Goal: Task Accomplishment & Management: Complete application form

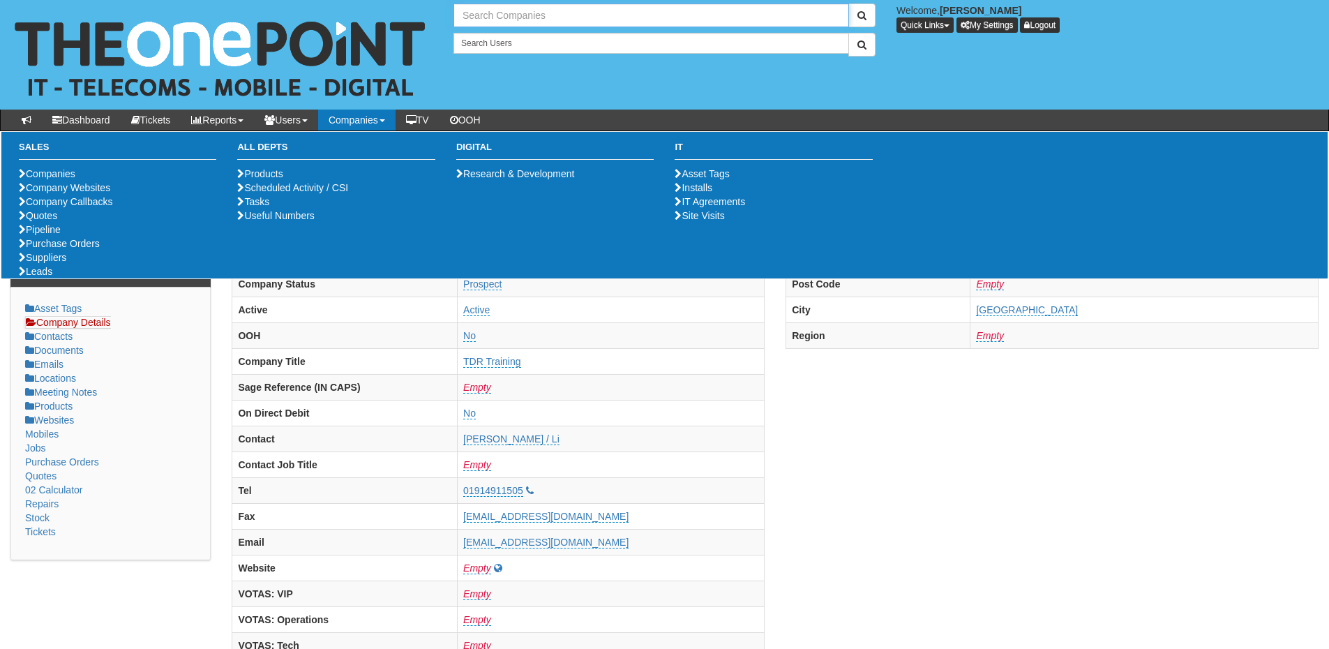
click at [498, 22] on input "text" at bounding box center [651, 15] width 396 height 24
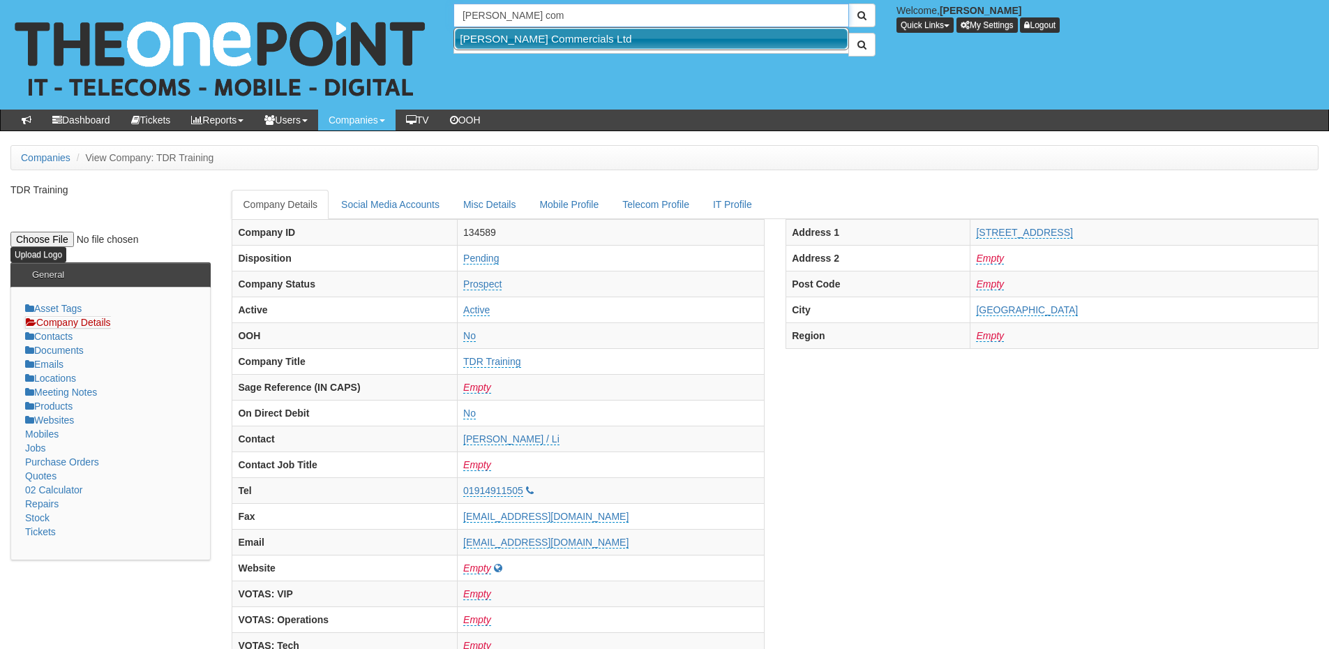
click at [502, 33] on link "[PERSON_NAME] Commercials Ltd" at bounding box center [651, 39] width 393 height 20
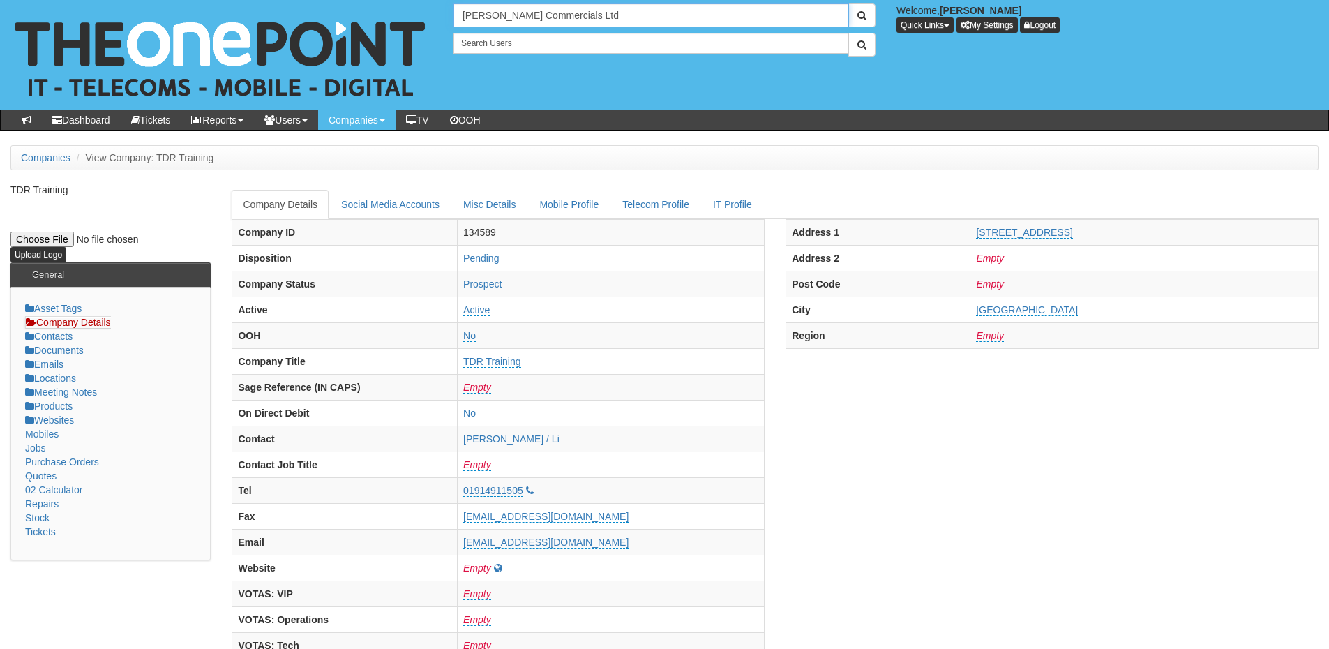
type input "Thompson Commercials Ltd"
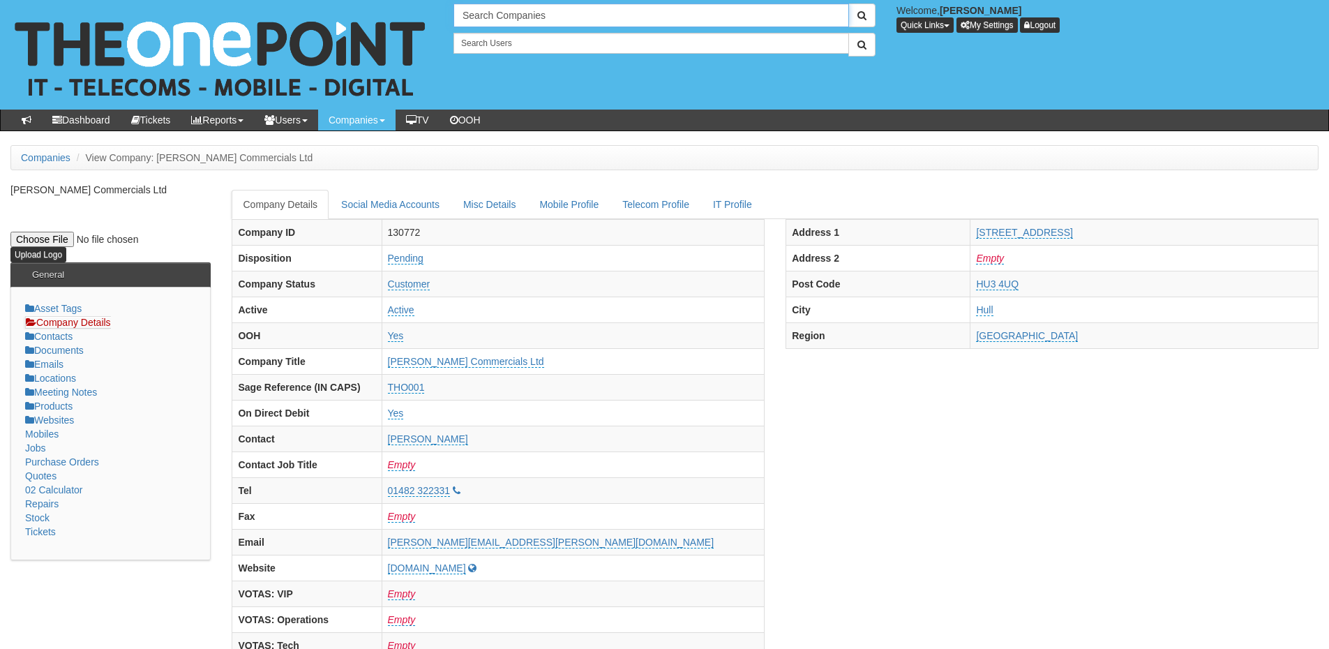
click at [488, 21] on input "Search Companies" at bounding box center [651, 15] width 396 height 24
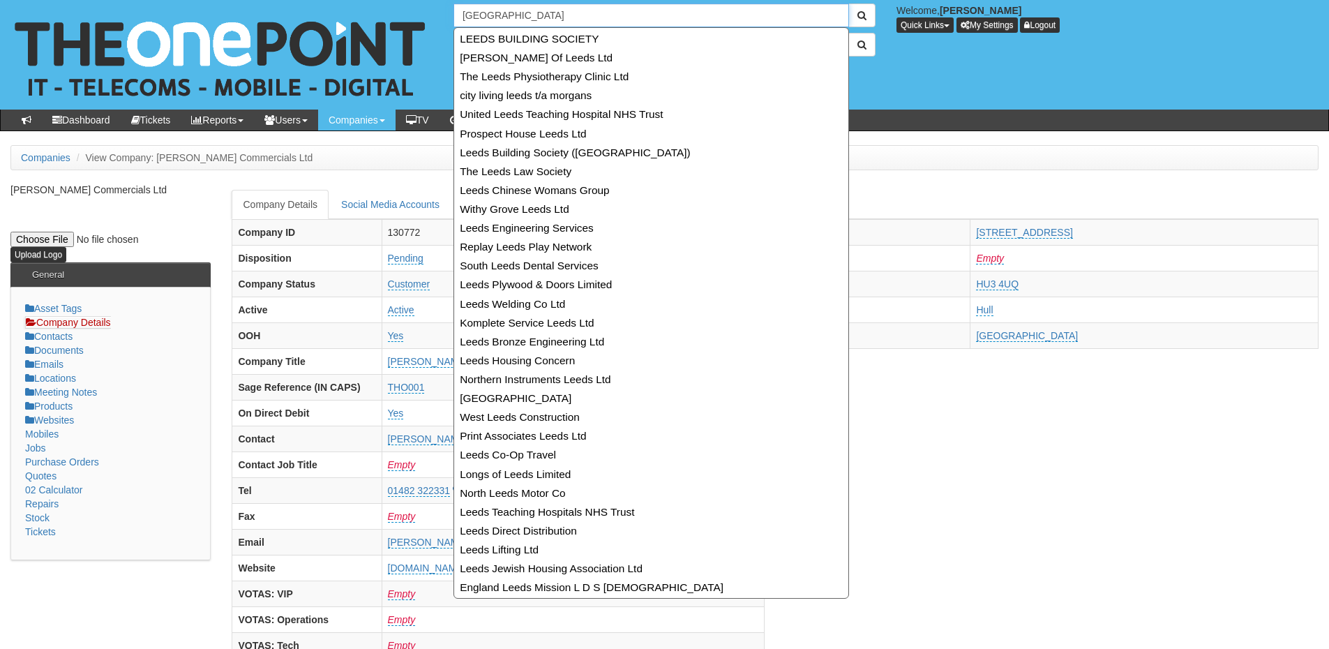
type input "leeds"
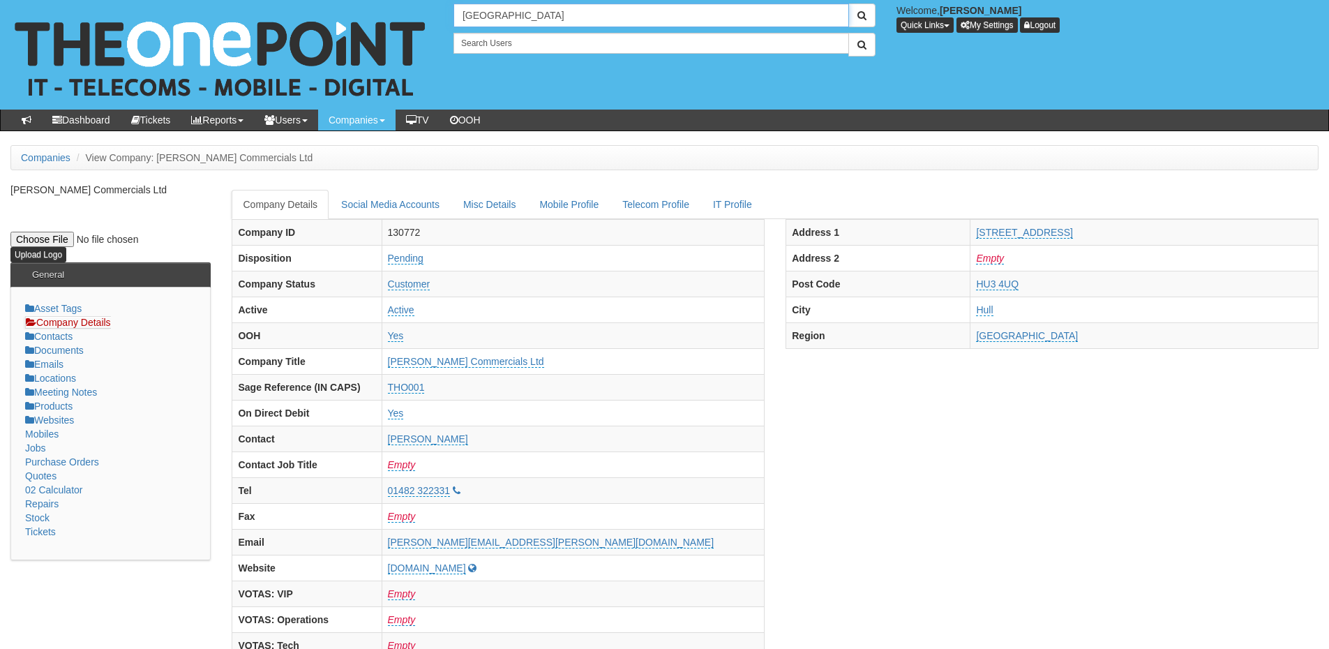
click at [502, 20] on input "leeds" at bounding box center [651, 15] width 396 height 24
type input "Search Companies"
click at [477, 15] on input "text" at bounding box center [651, 15] width 396 height 24
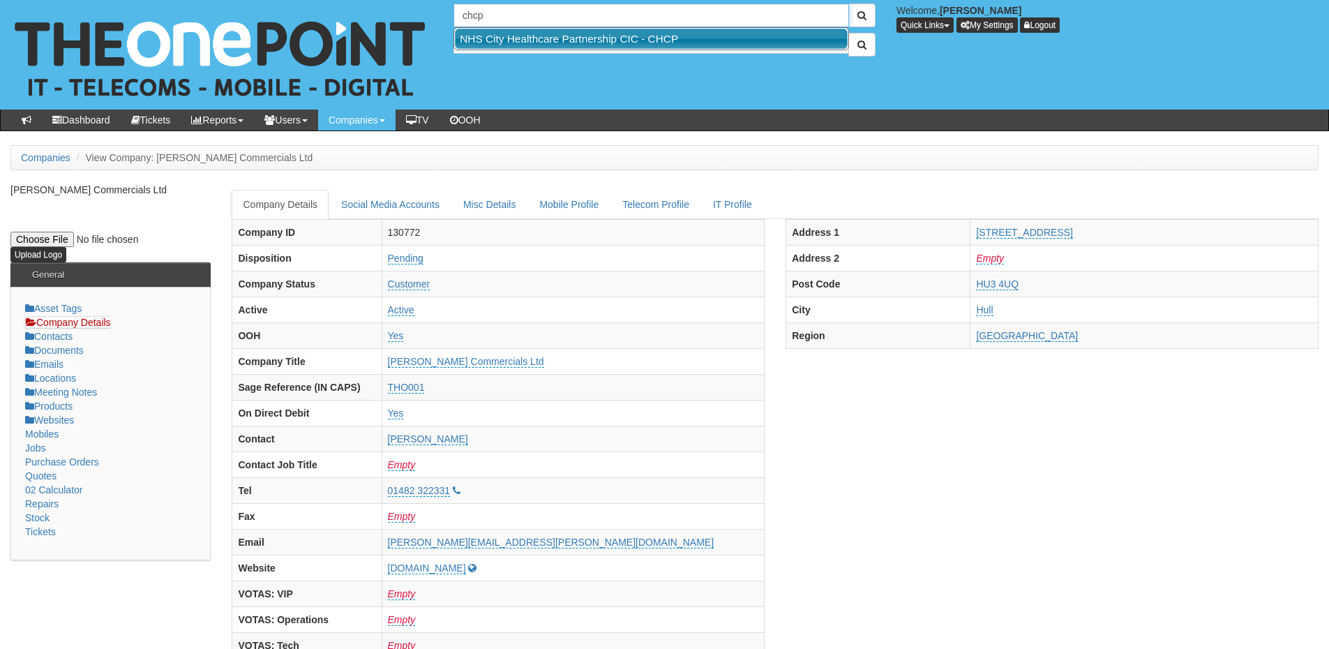
click at [486, 36] on link "NHS City Healthcare Partnership CIC - CHCP" at bounding box center [651, 39] width 393 height 20
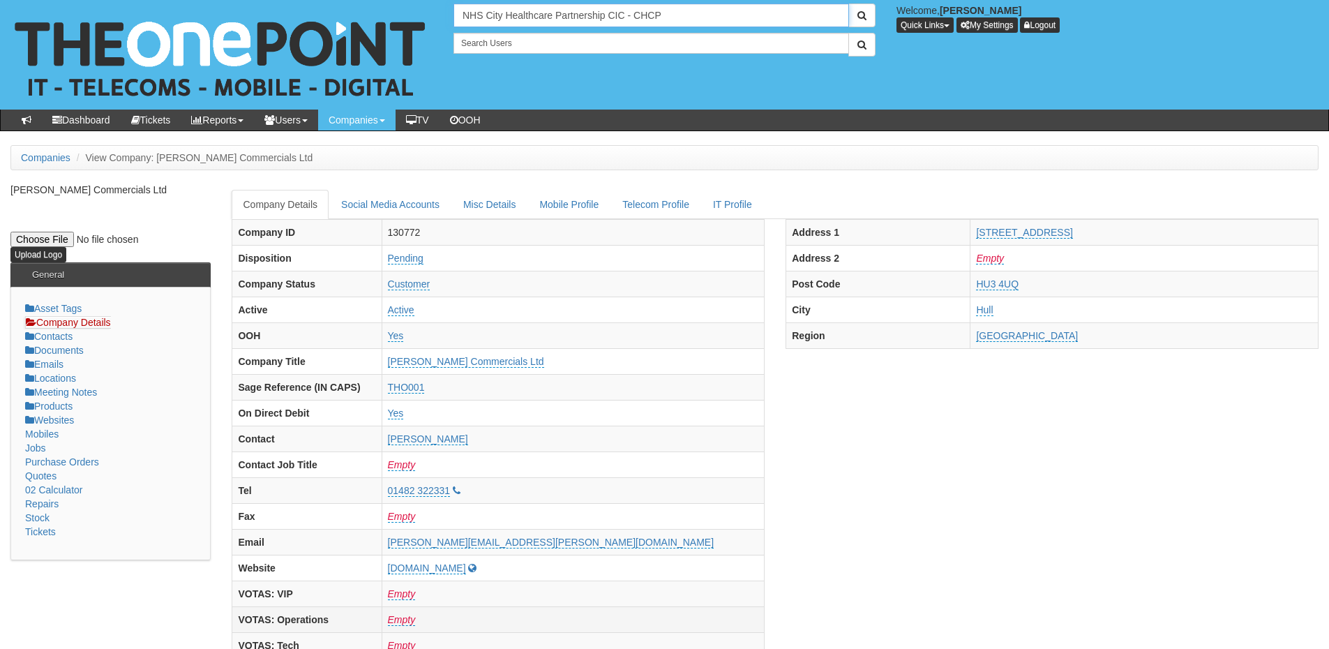
type input "NHS City Healthcare Partnership CIC - CHCP"
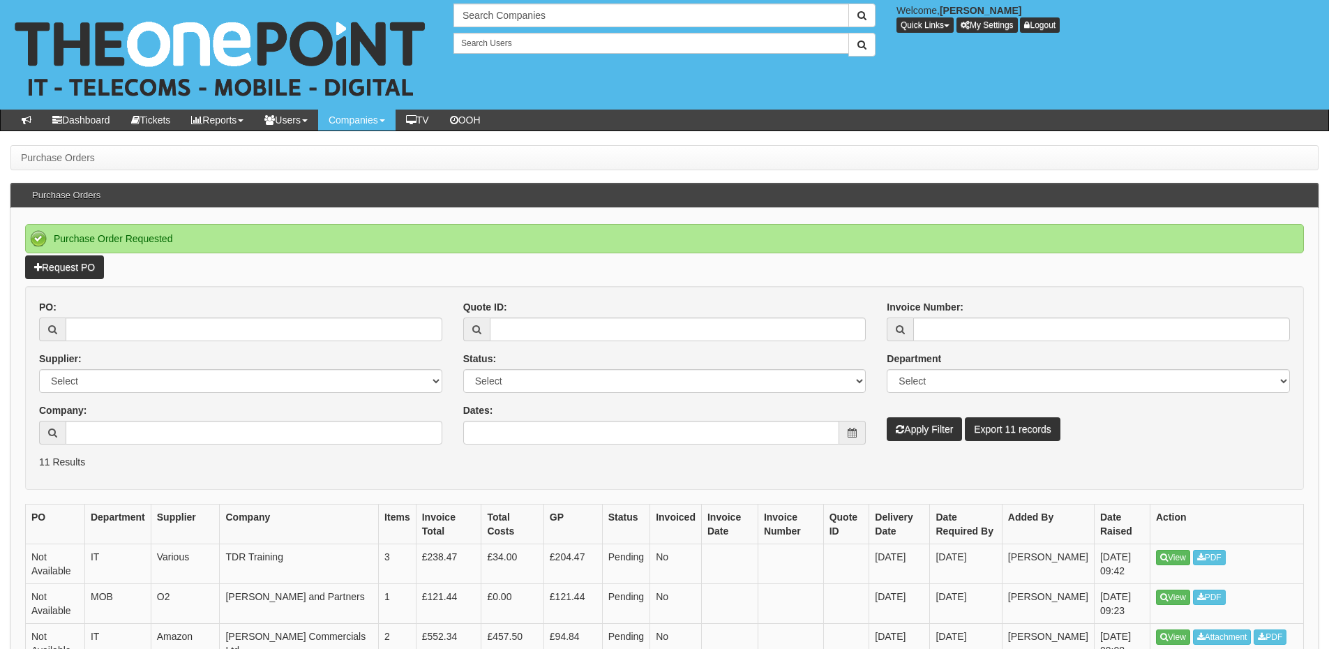
scroll to position [70, 0]
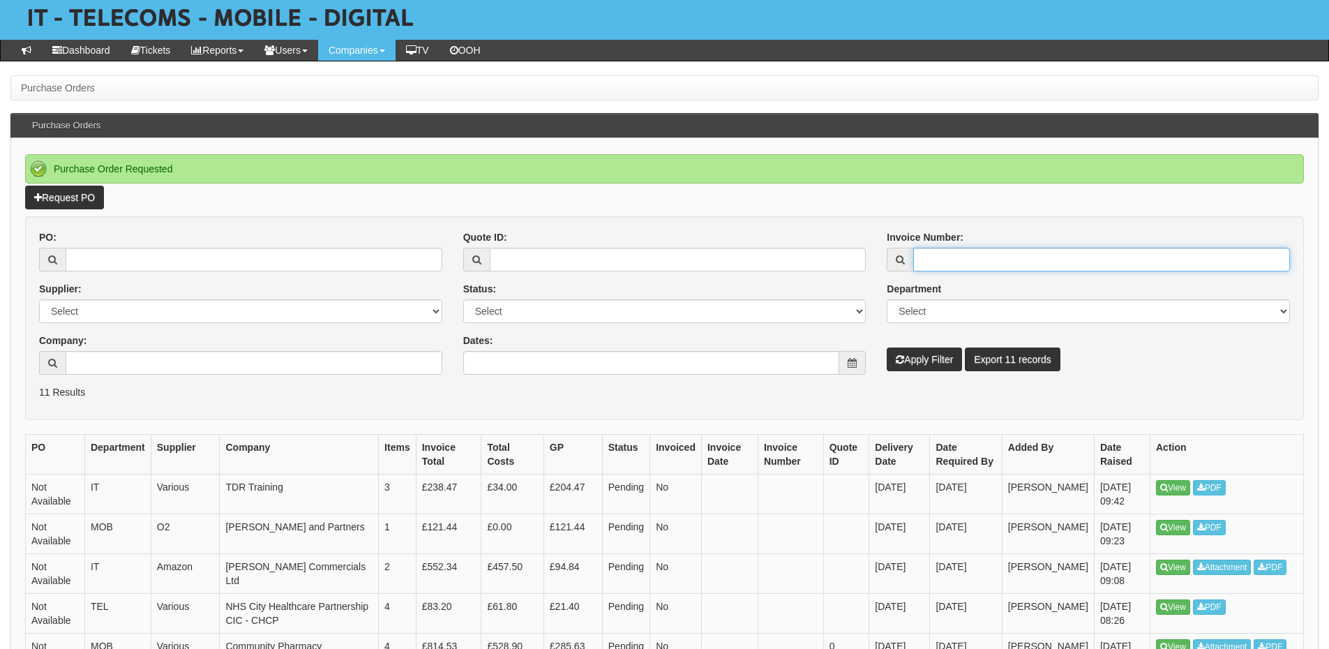
click at [956, 266] on input "Invoice Number:" at bounding box center [1101, 260] width 377 height 24
type input "205119"
click at [914, 368] on button "Apply Filter" at bounding box center [924, 359] width 75 height 24
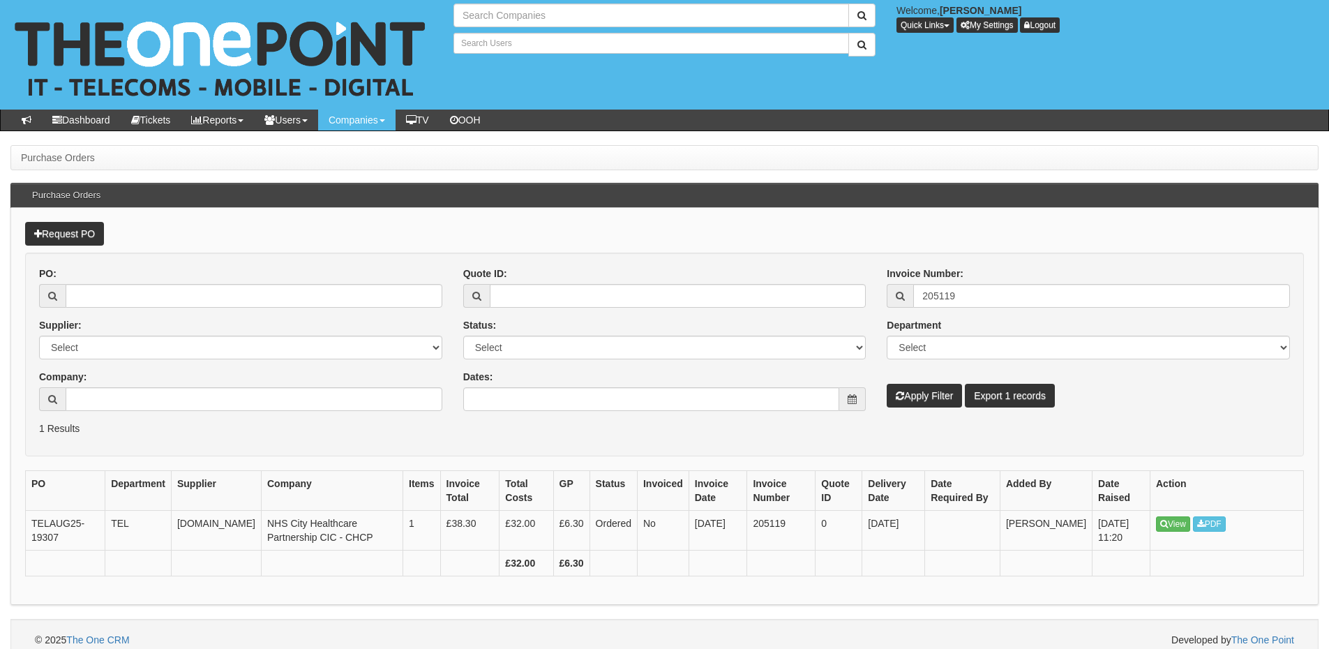
type input "Search Companies"
type input "Search Users"
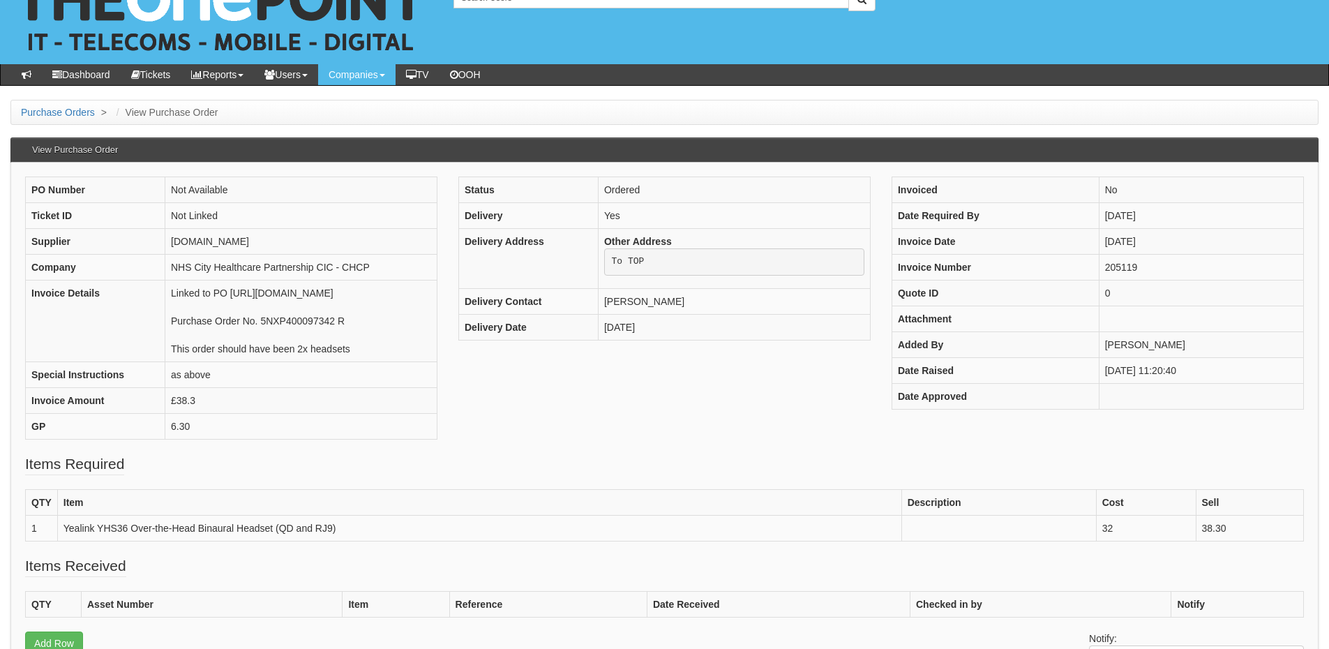
scroll to position [70, 0]
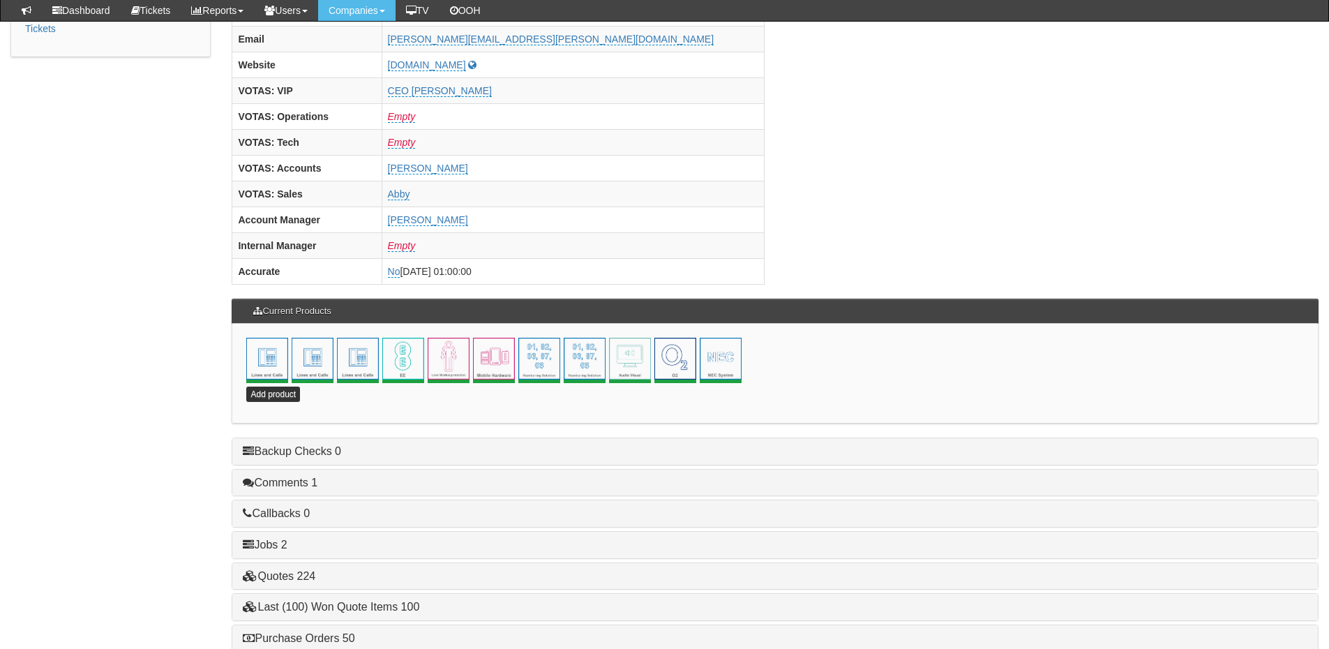
scroll to position [616, 0]
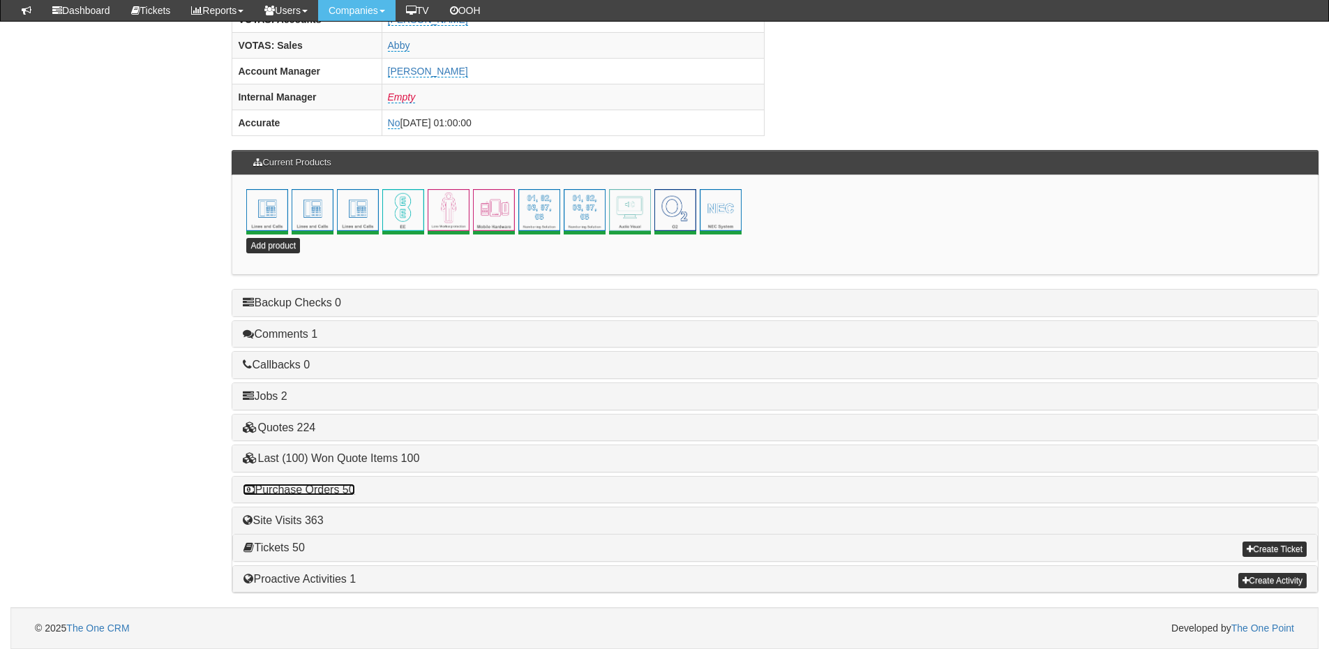
click at [334, 492] on link "Purchase Orders 50" at bounding box center [299, 489] width 112 height 12
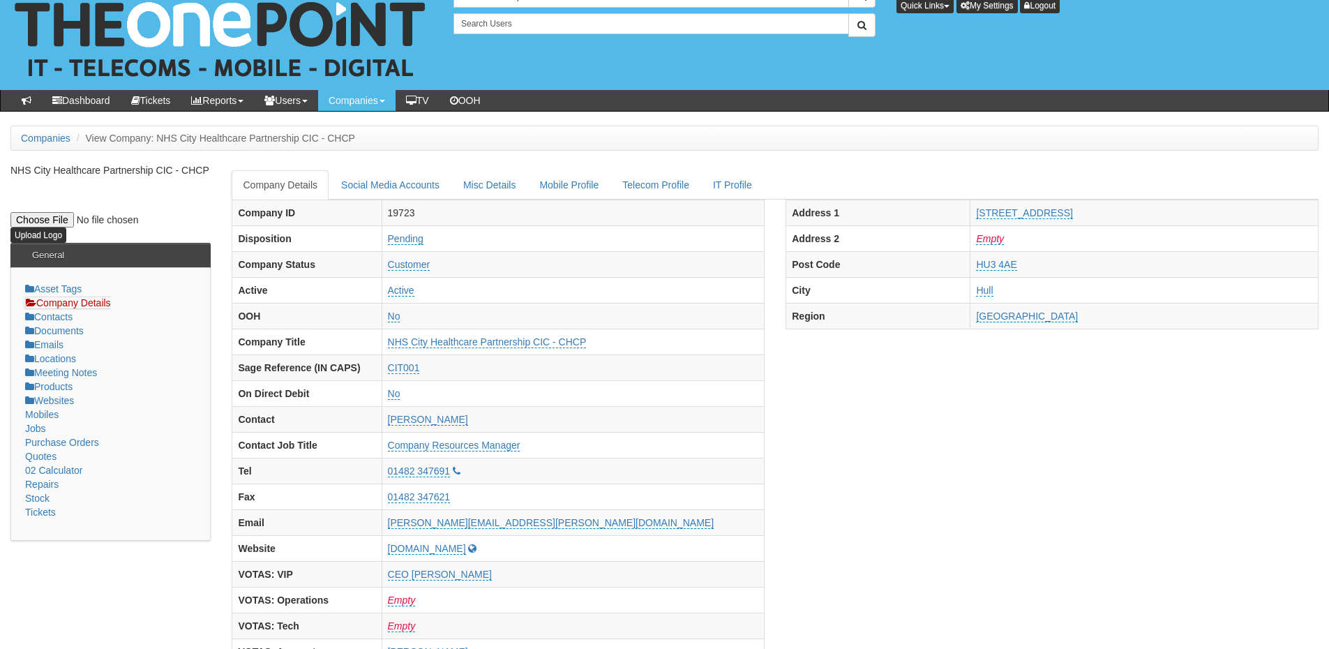
scroll to position [0, 0]
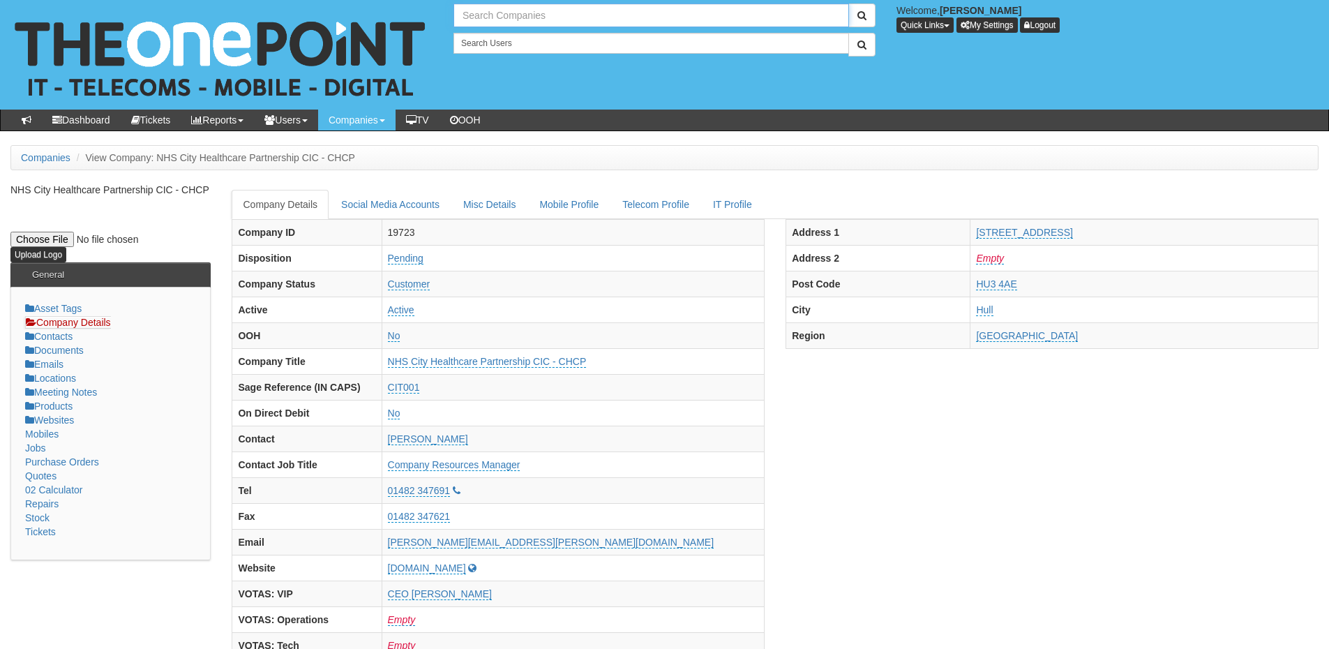
click at [486, 15] on input "text" at bounding box center [651, 15] width 396 height 24
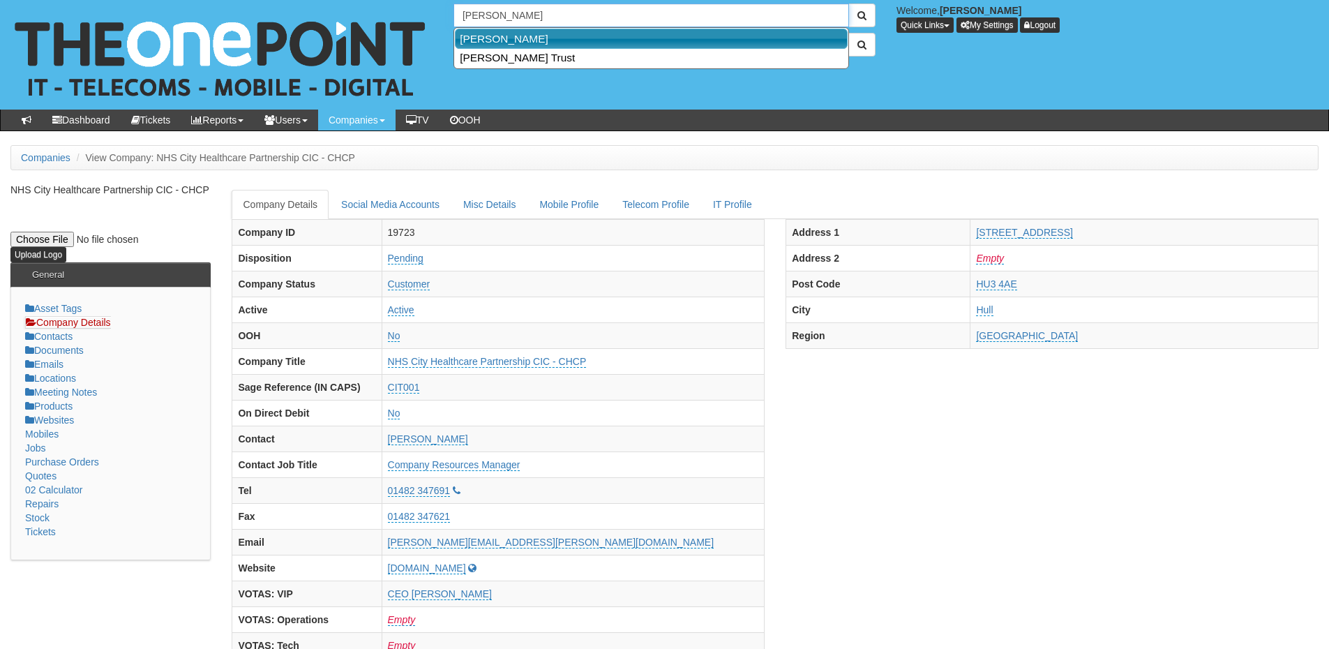
click at [498, 37] on link "[PERSON_NAME]" at bounding box center [651, 39] width 393 height 20
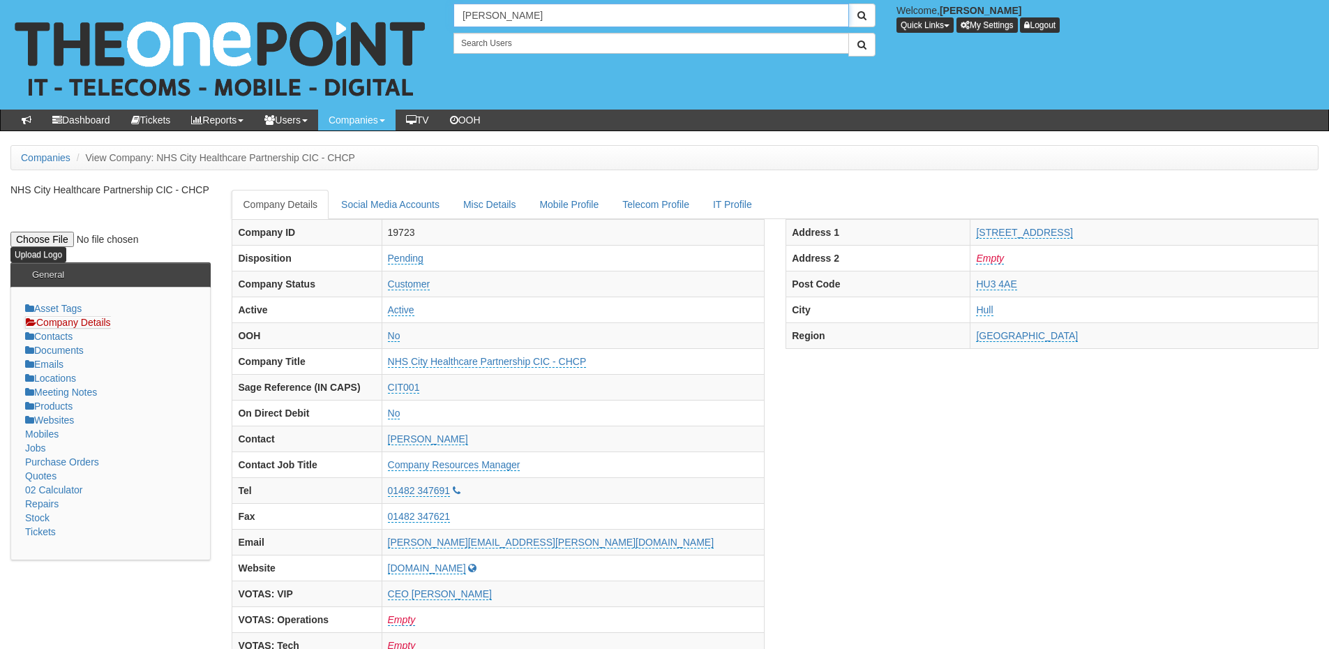
type input "[PERSON_NAME]"
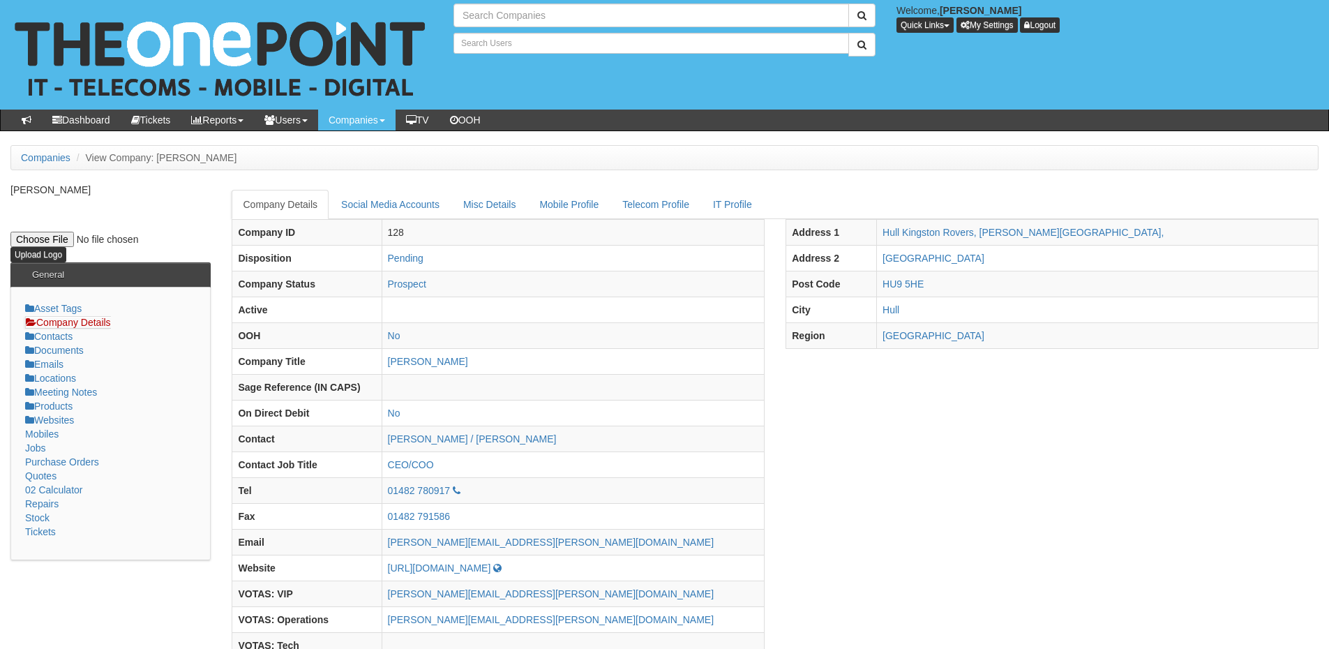
type input "Search Companies"
type input "Search Users"
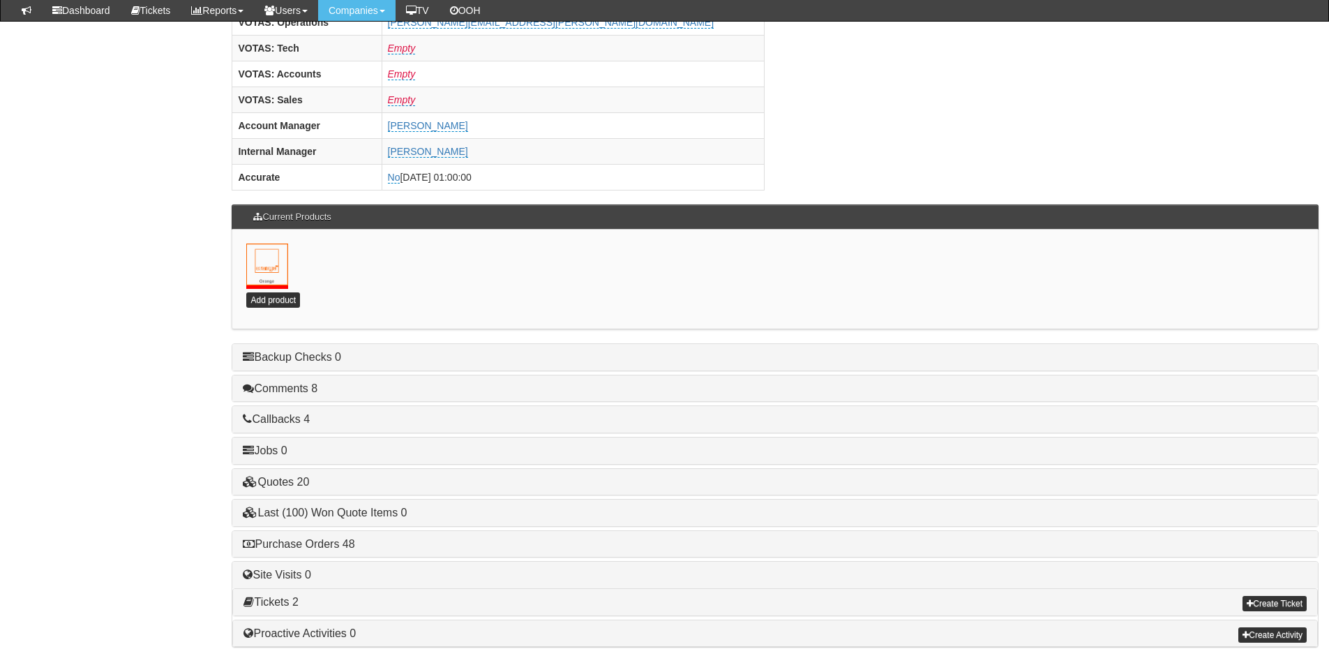
scroll to position [616, 0]
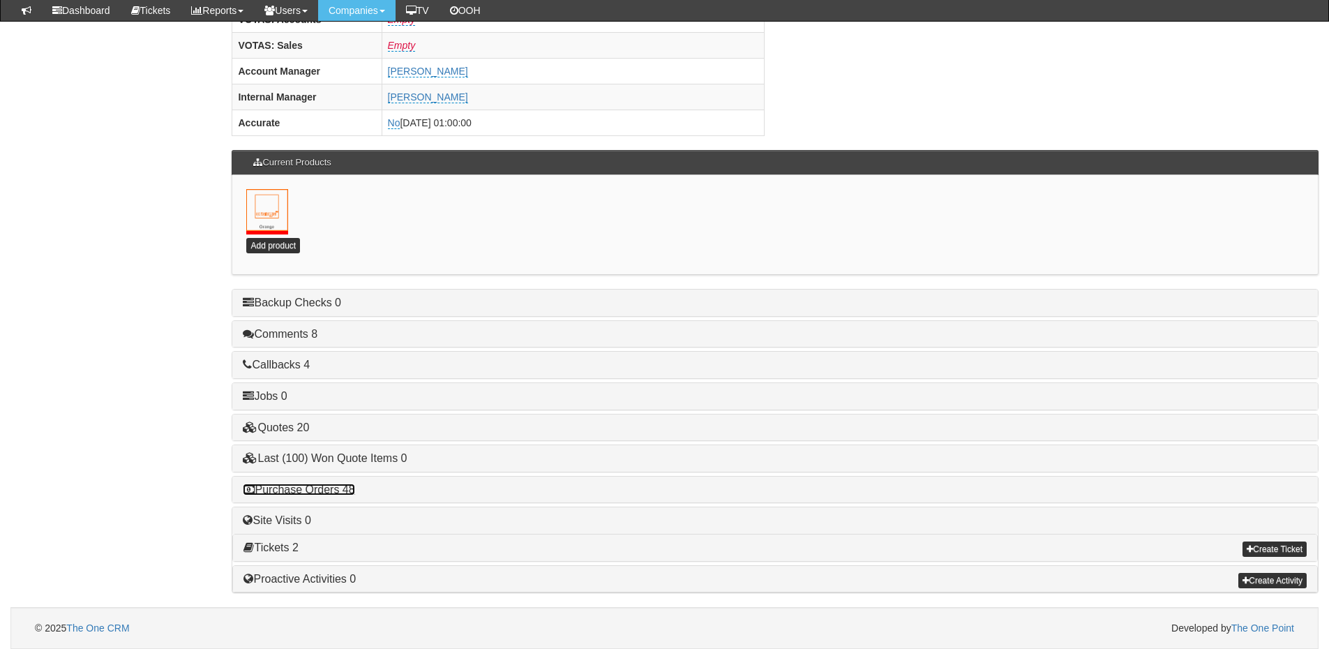
click at [343, 485] on link "Purchase Orders 48" at bounding box center [299, 489] width 112 height 12
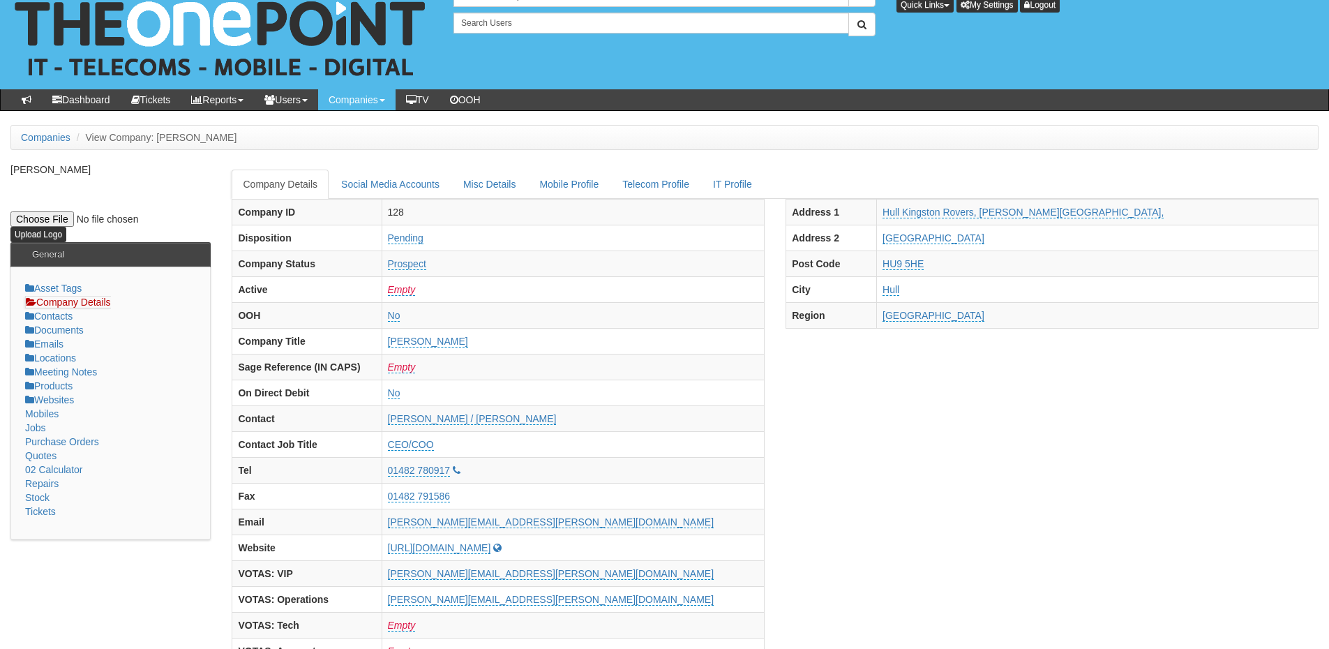
scroll to position [0, 0]
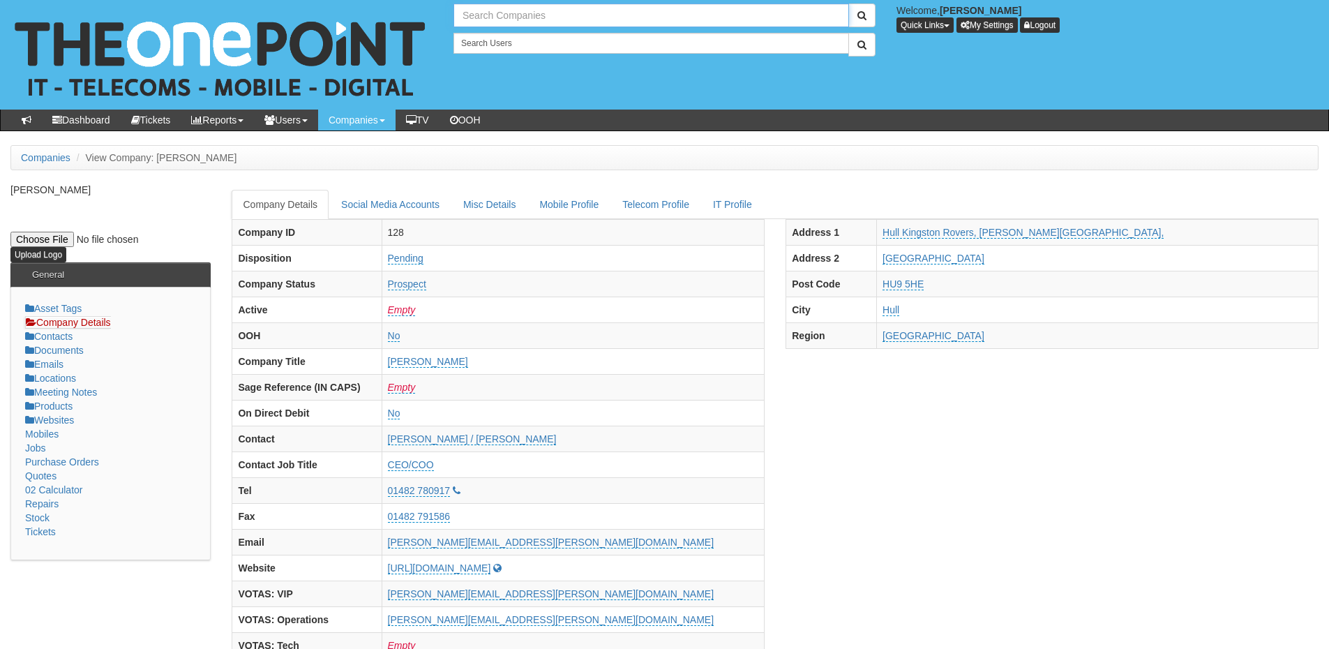
click at [516, 15] on input "text" at bounding box center [651, 15] width 396 height 24
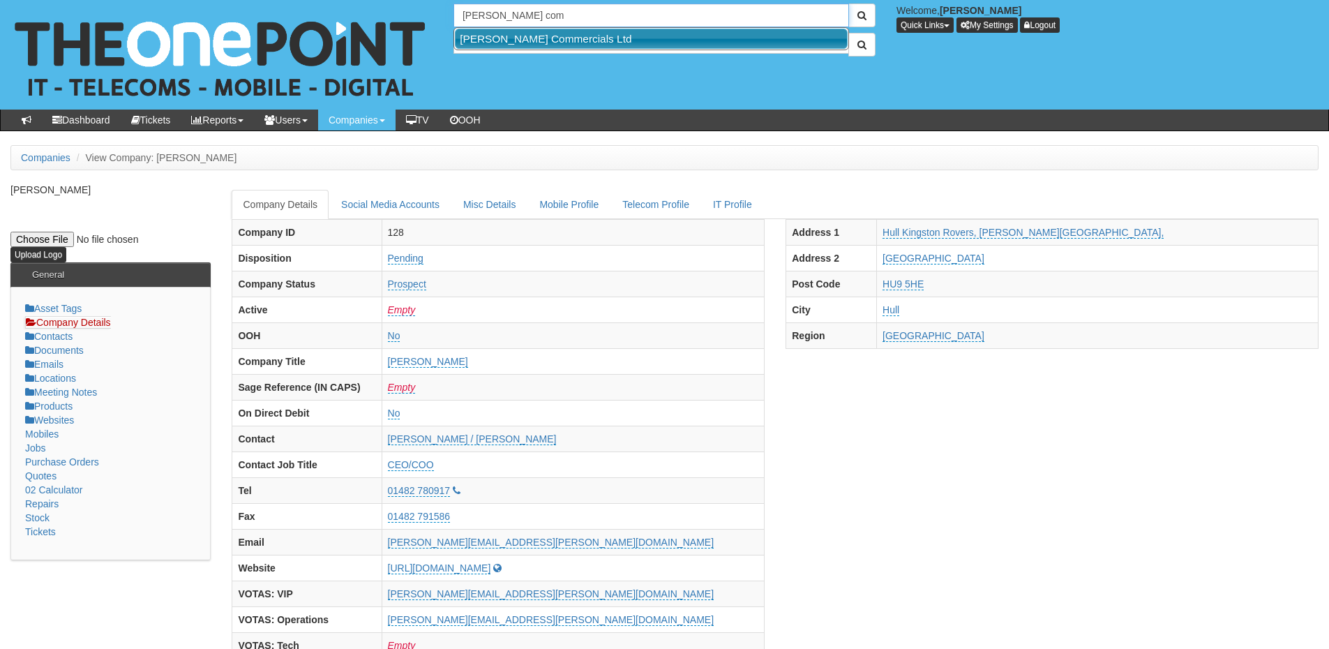
click at [525, 35] on link "[PERSON_NAME] Commercials Ltd" at bounding box center [651, 39] width 393 height 20
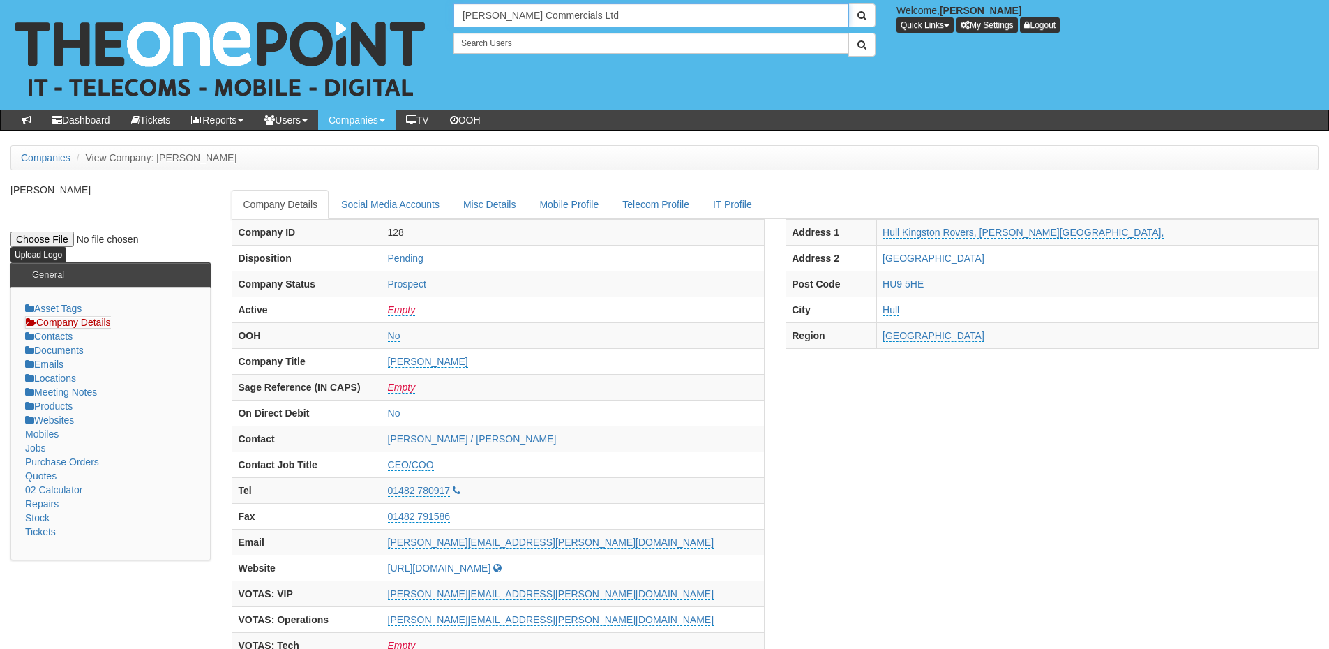
type input "[PERSON_NAME] Commercials Ltd"
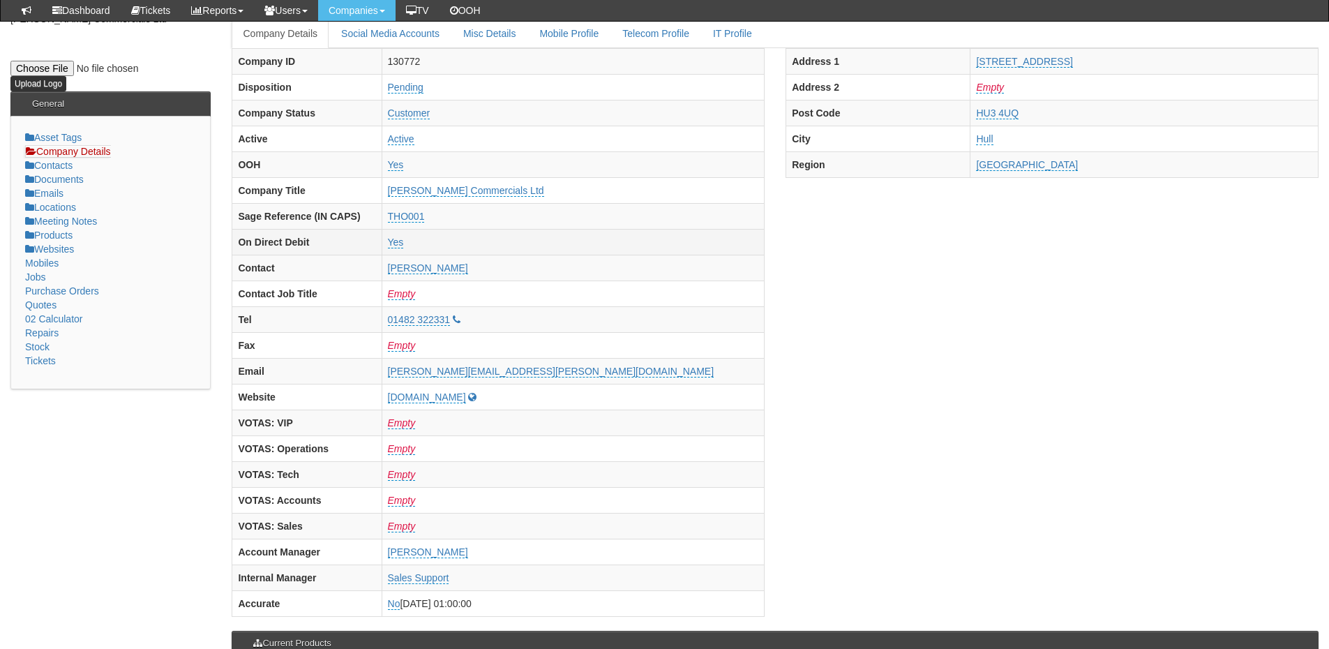
scroll to position [616, 0]
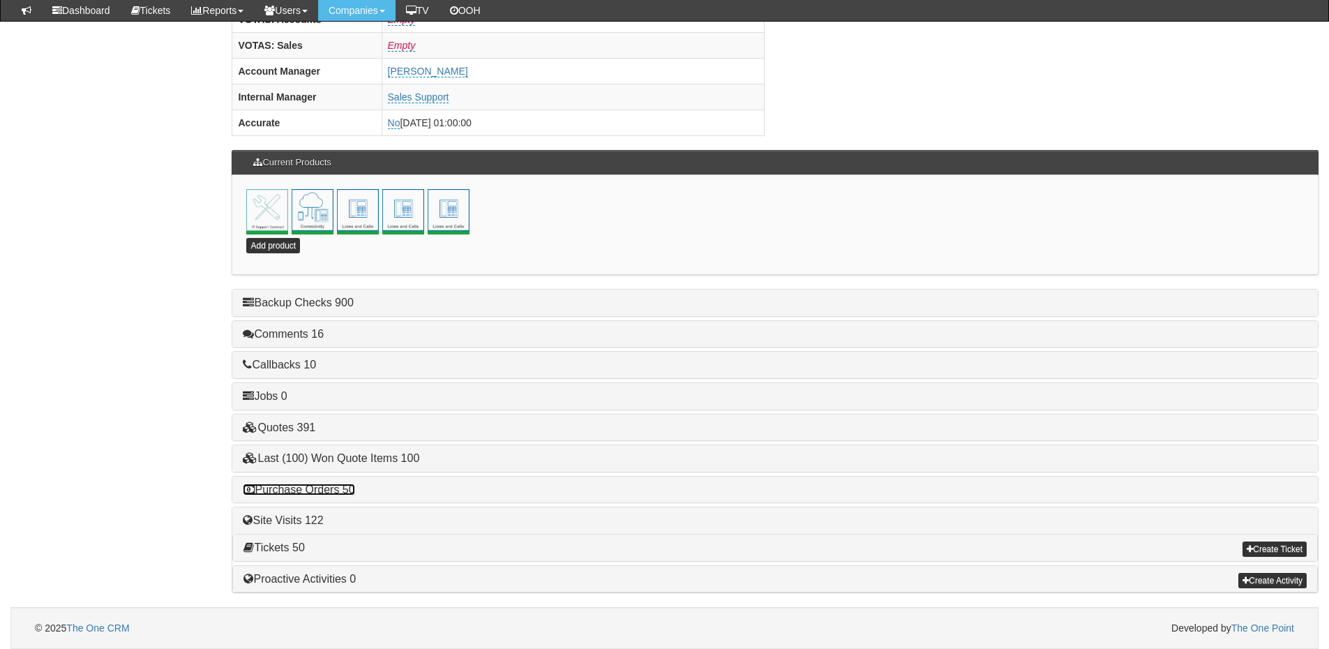
drag, startPoint x: 332, startPoint y: 488, endPoint x: 366, endPoint y: 488, distance: 34.2
click at [332, 488] on link "Purchase Orders 50" at bounding box center [299, 489] width 112 height 12
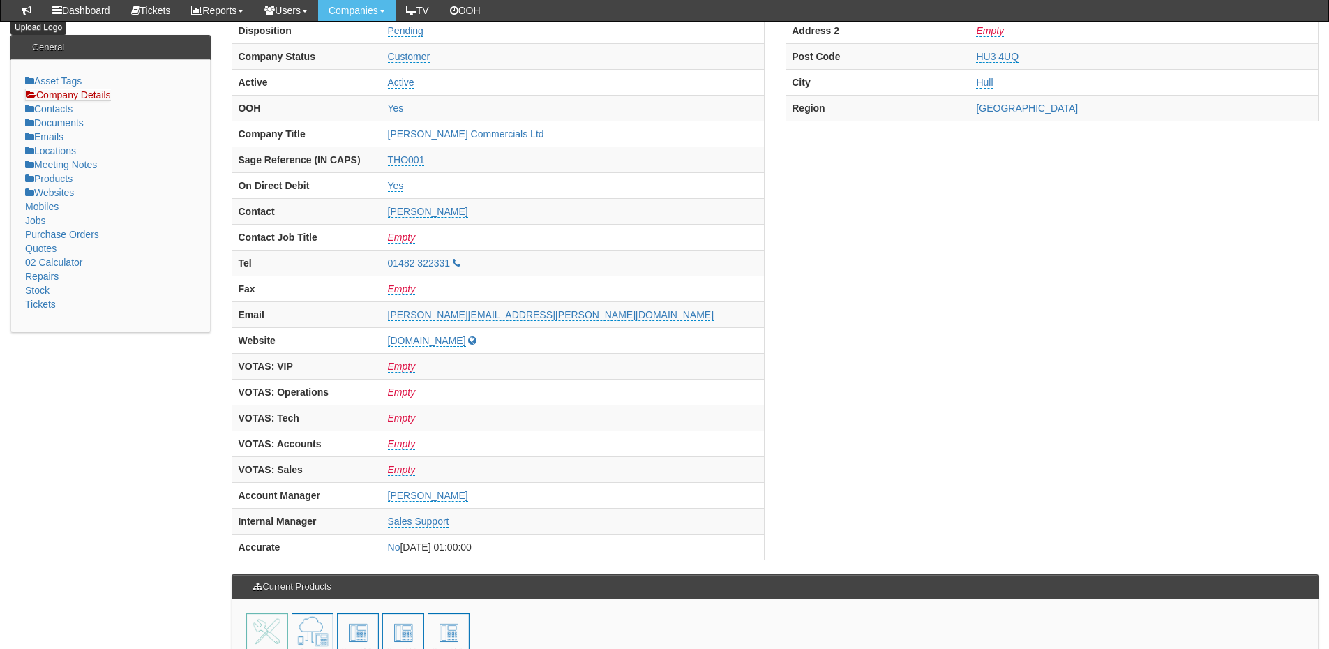
scroll to position [0, 0]
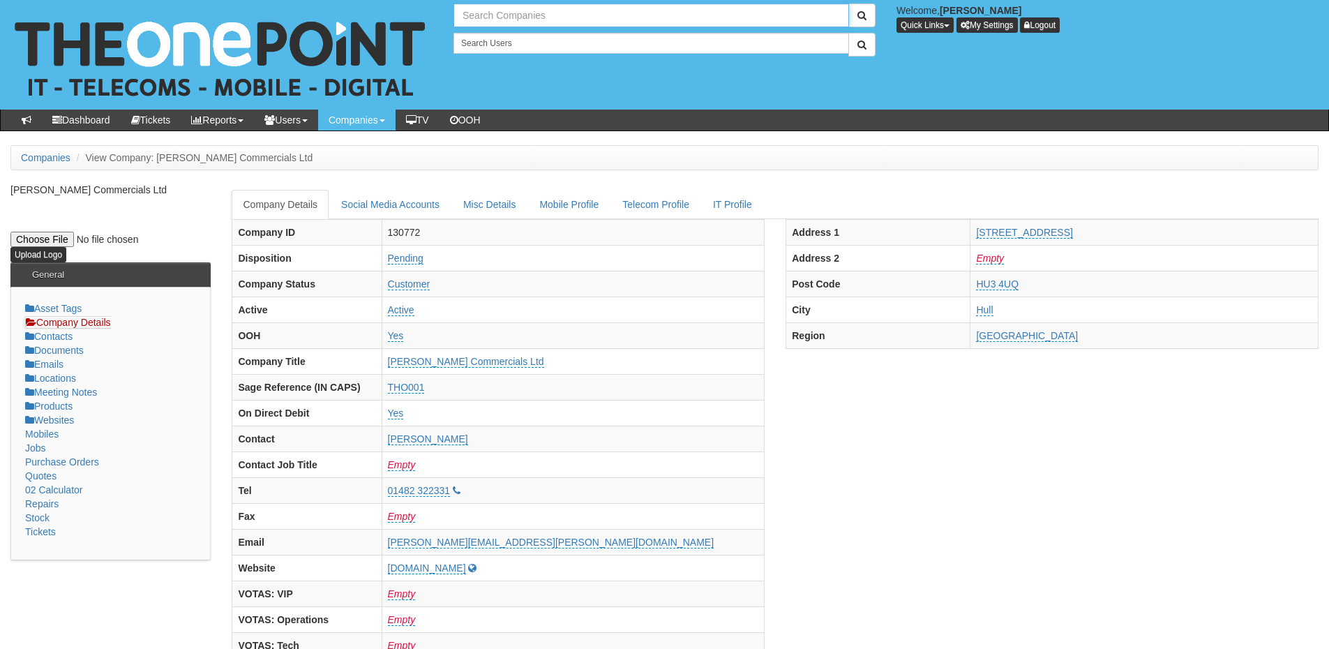
click at [530, 11] on input "text" at bounding box center [651, 15] width 396 height 24
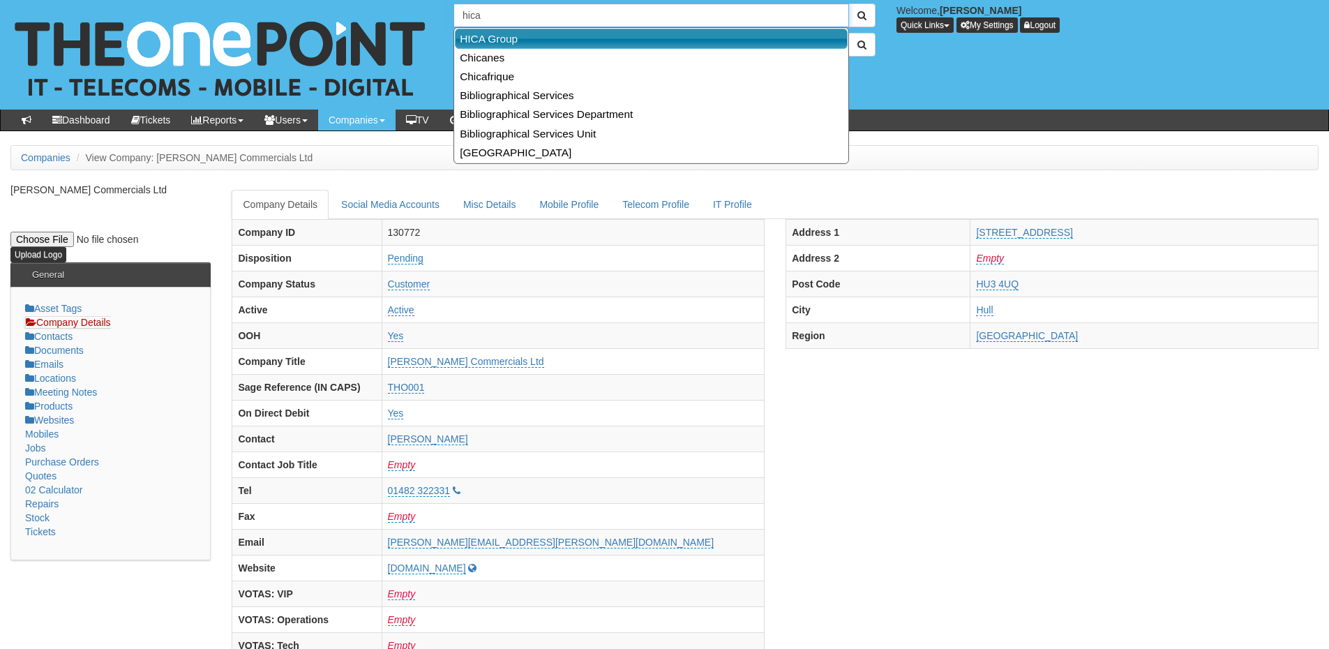
click at [520, 42] on link "HICA Group" at bounding box center [651, 39] width 393 height 20
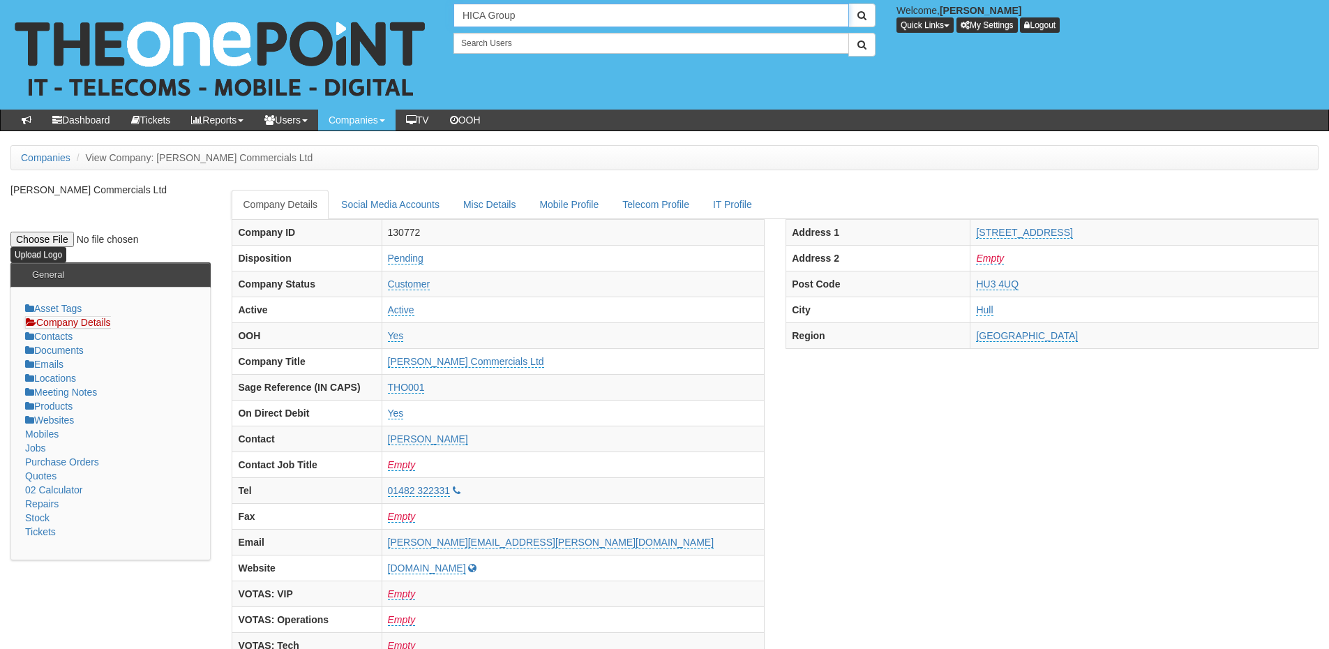
type input "HICA Group"
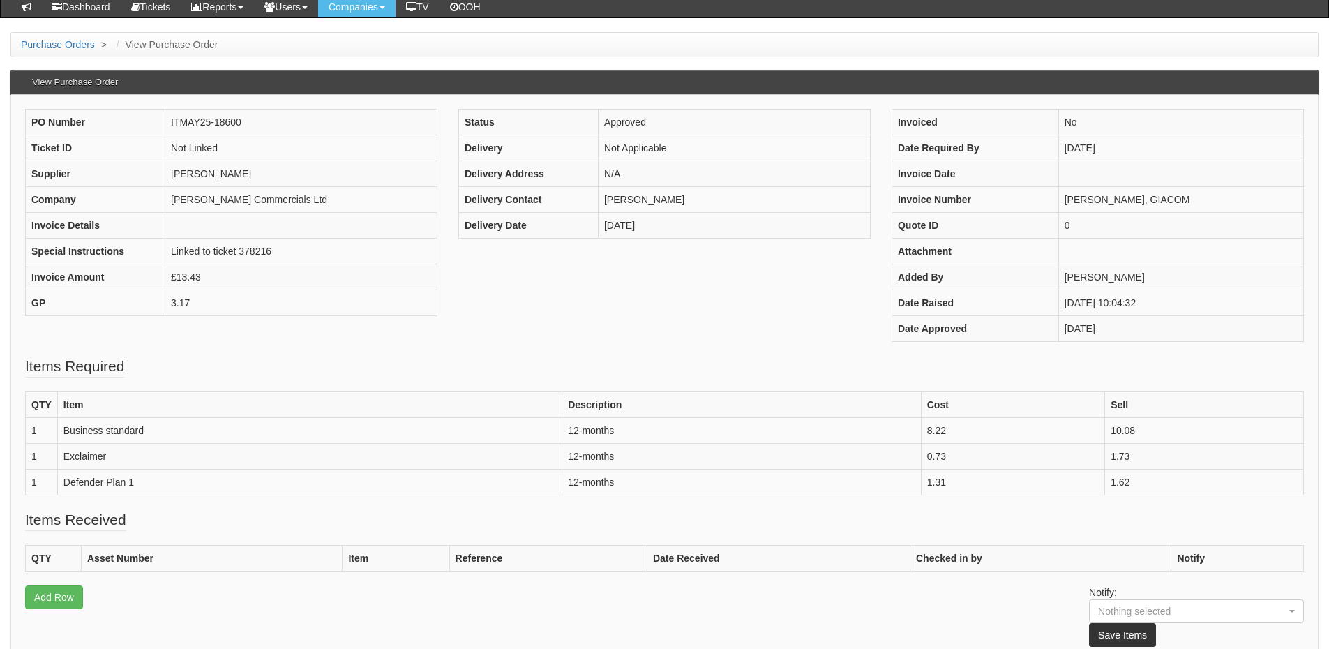
scroll to position [140, 0]
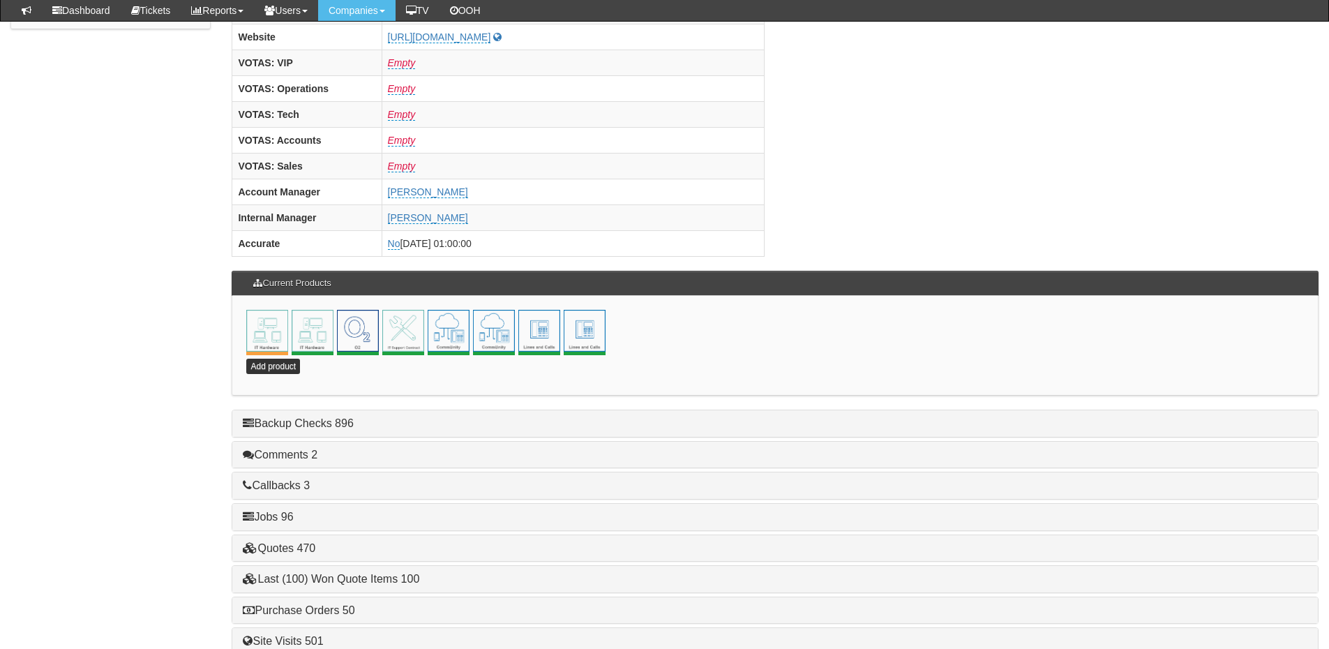
scroll to position [616, 0]
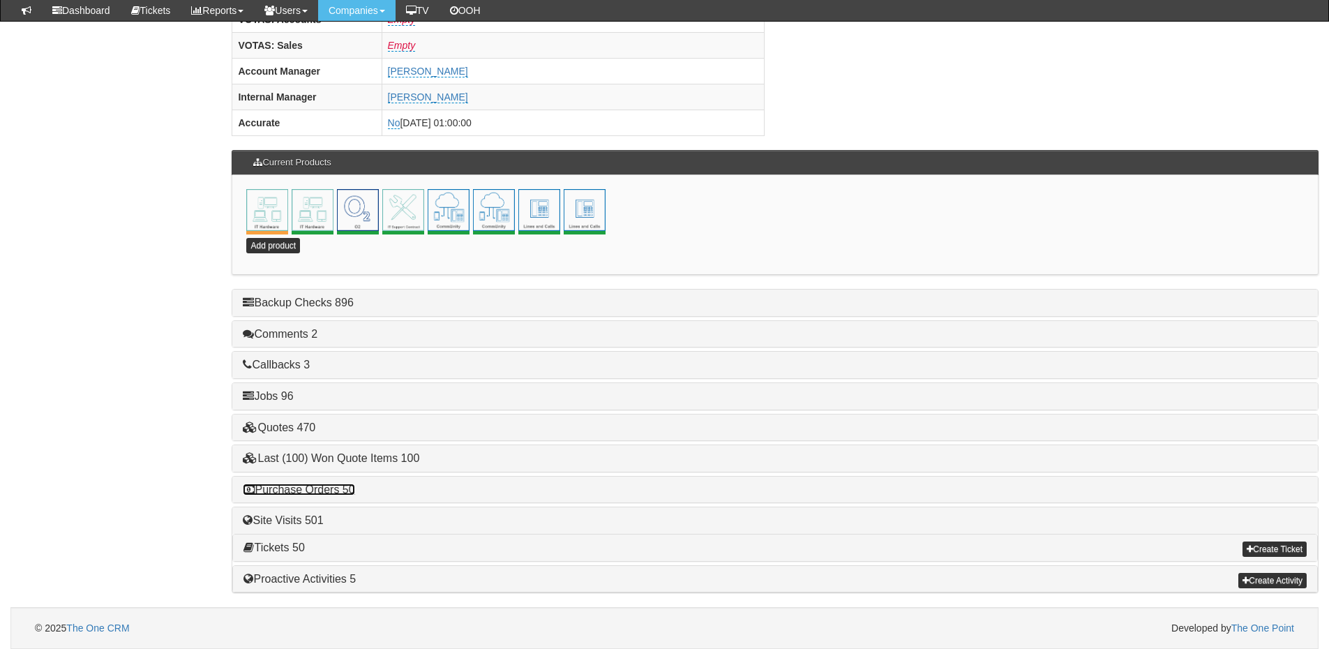
click at [341, 488] on link "Purchase Orders 50" at bounding box center [299, 489] width 112 height 12
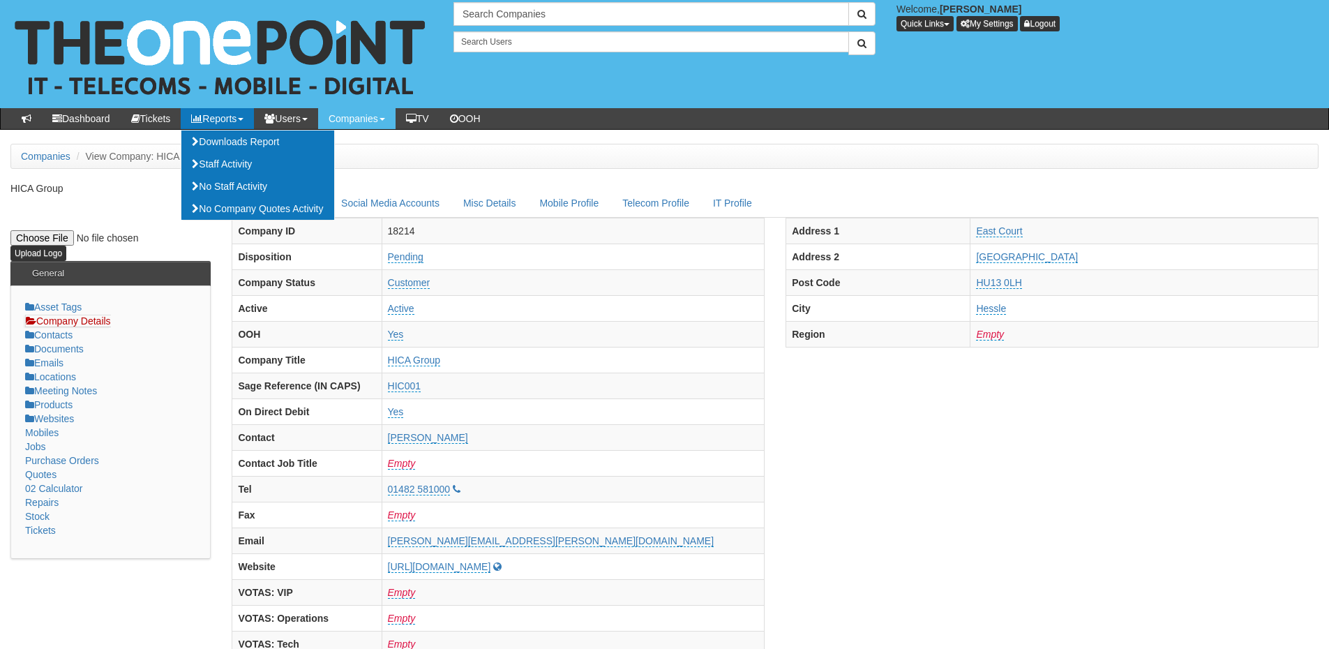
scroll to position [0, 0]
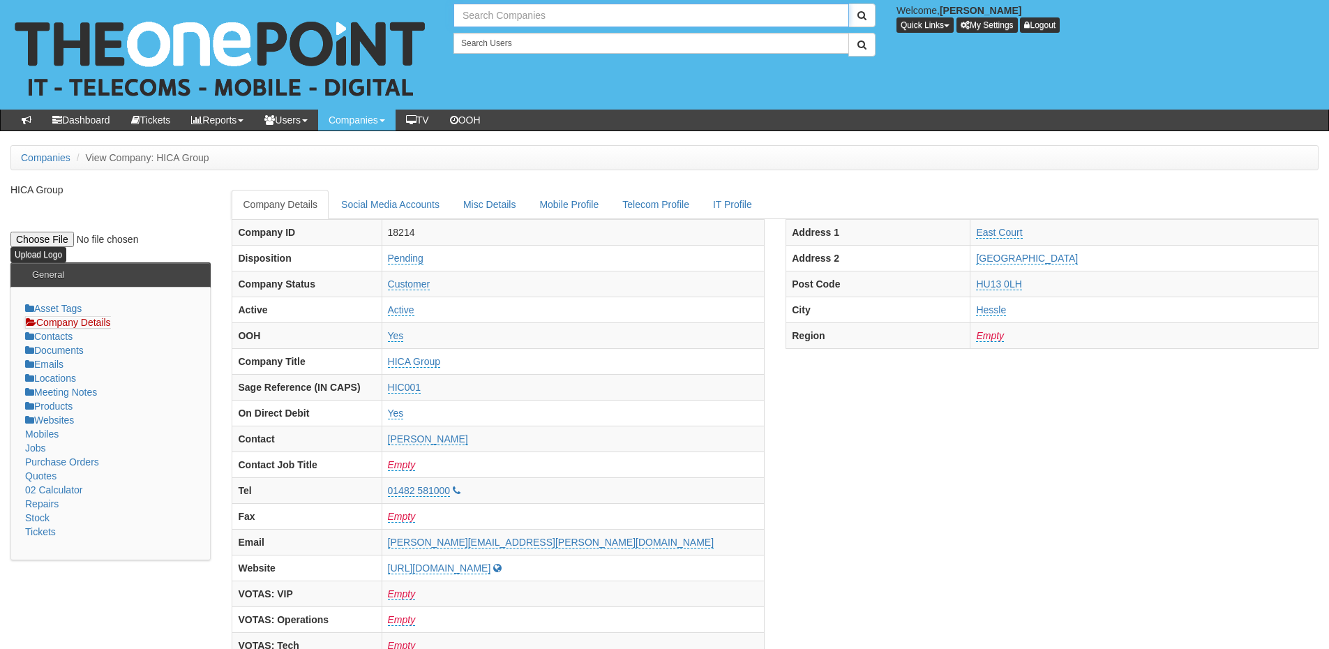
click at [515, 22] on input "text" at bounding box center [651, 15] width 396 height 24
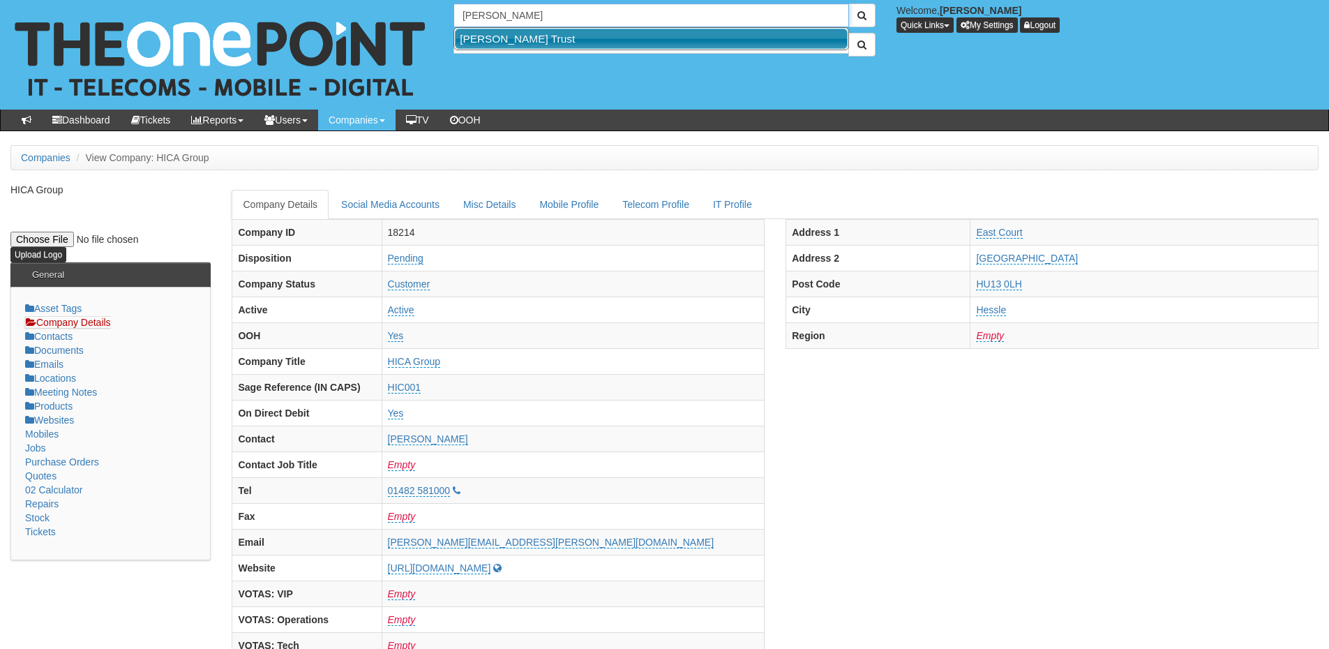
click at [511, 36] on link "[PERSON_NAME] Trust" at bounding box center [651, 39] width 393 height 20
type input "[PERSON_NAME] Trust"
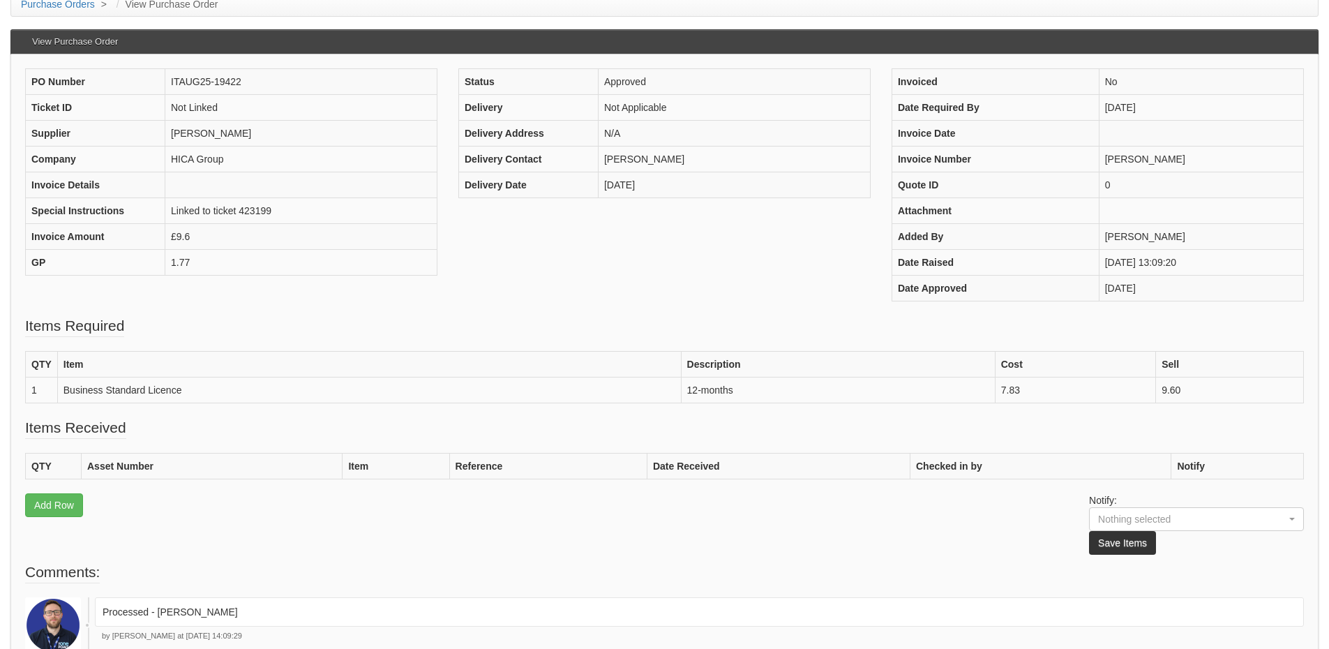
scroll to position [70, 0]
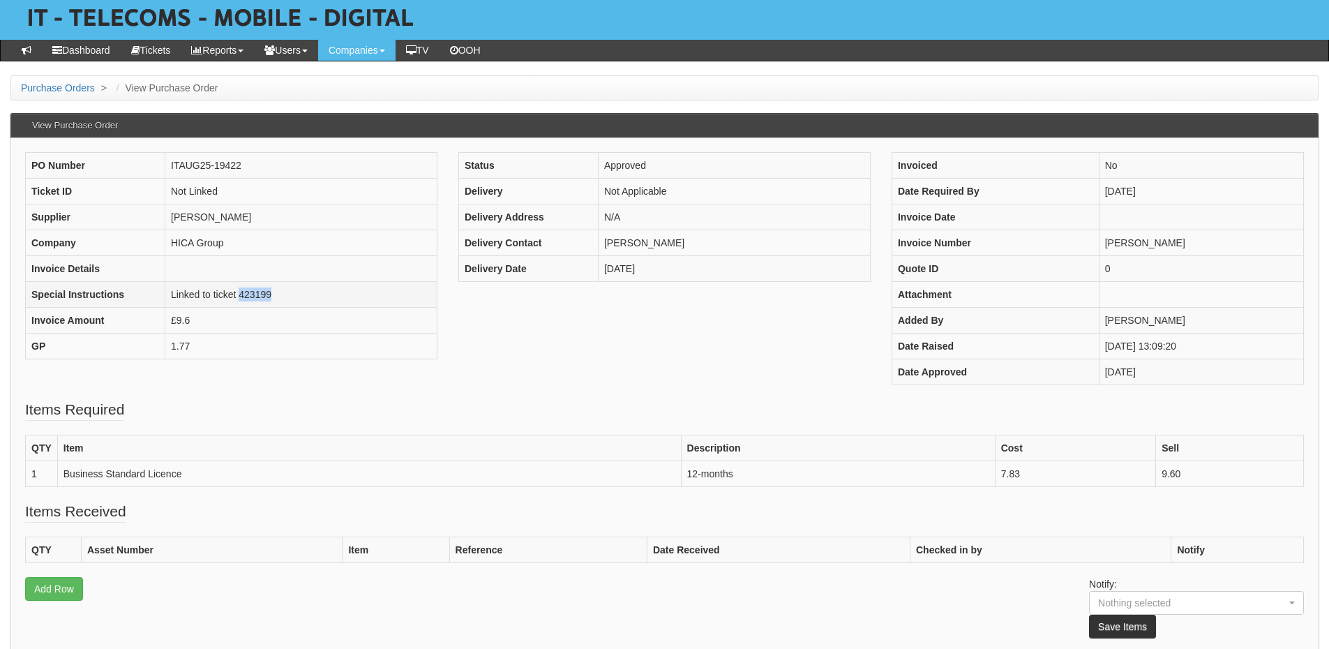
drag, startPoint x: 239, startPoint y: 298, endPoint x: 271, endPoint y: 297, distance: 32.8
click at [271, 297] on td "Linked to ticket 423199" at bounding box center [301, 294] width 272 height 26
copy td "423199"
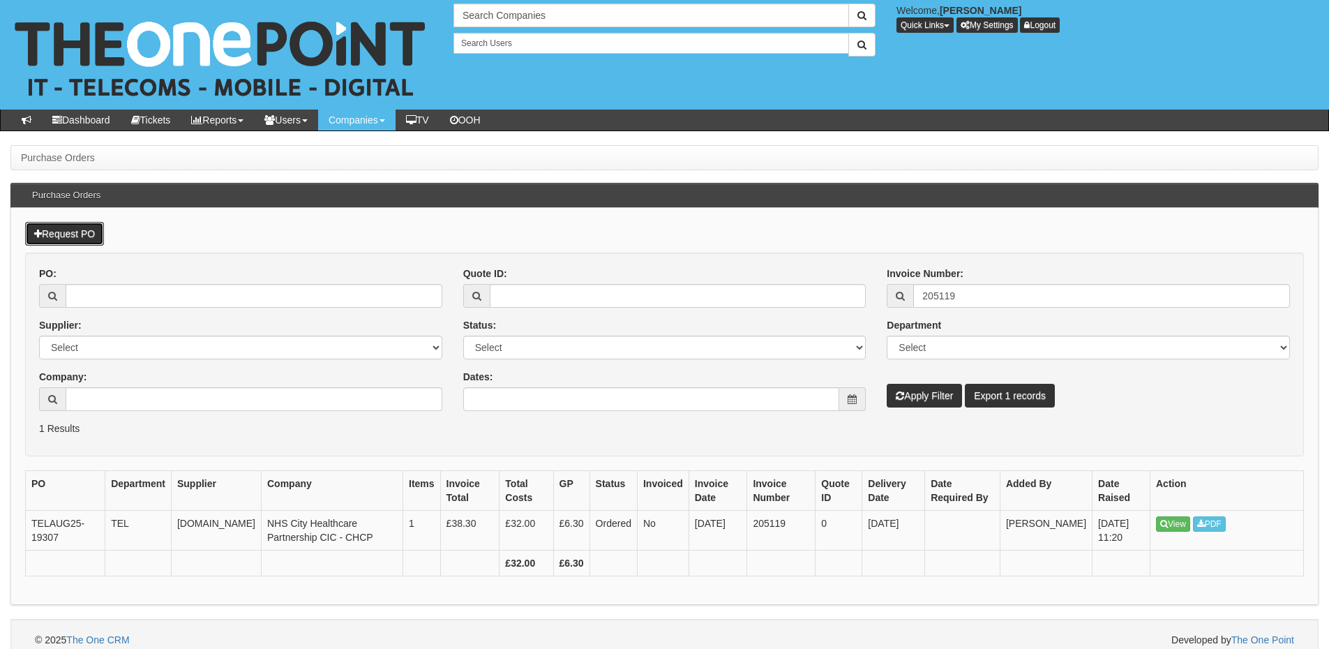
click at [67, 238] on link "Request PO" at bounding box center [64, 234] width 79 height 24
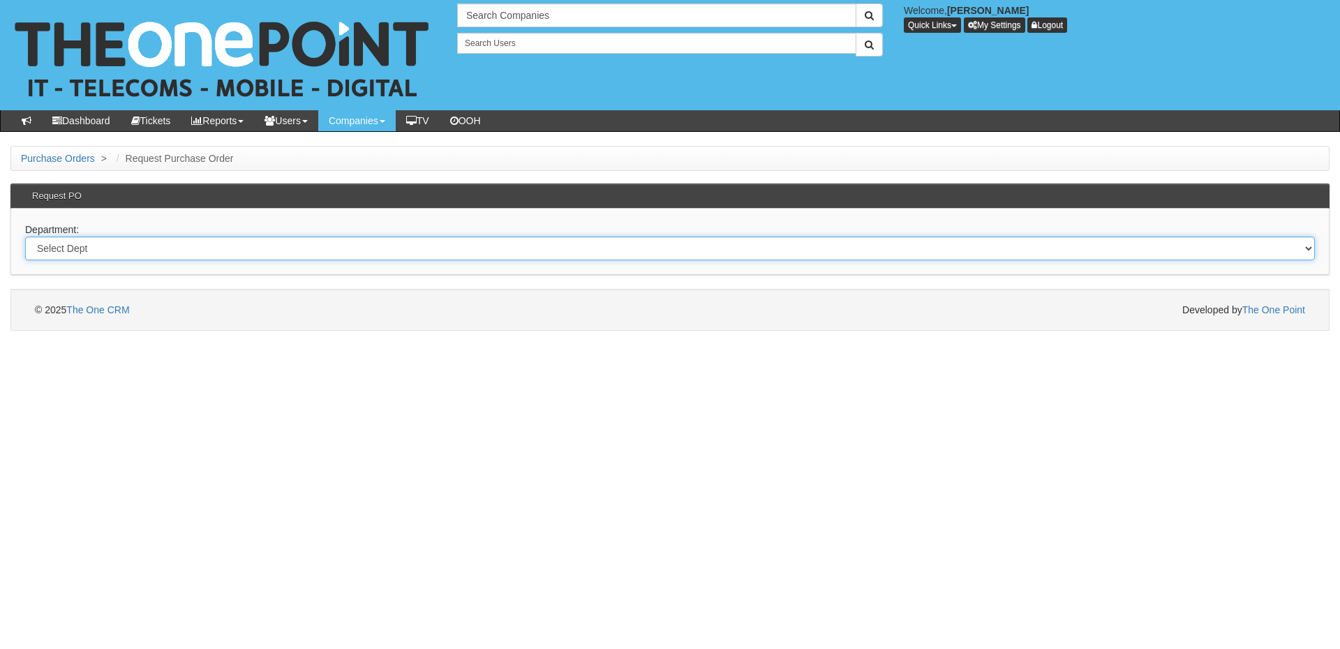
click at [232, 249] on select "Select Dept Digital Internal IT Mobiles Marketing Telecoms" at bounding box center [669, 249] width 1289 height 24
select select "?pipeID=&dept=IT"
click at [25, 237] on select "Select Dept Digital Internal IT Mobiles Marketing Telecoms" at bounding box center [669, 249] width 1289 height 24
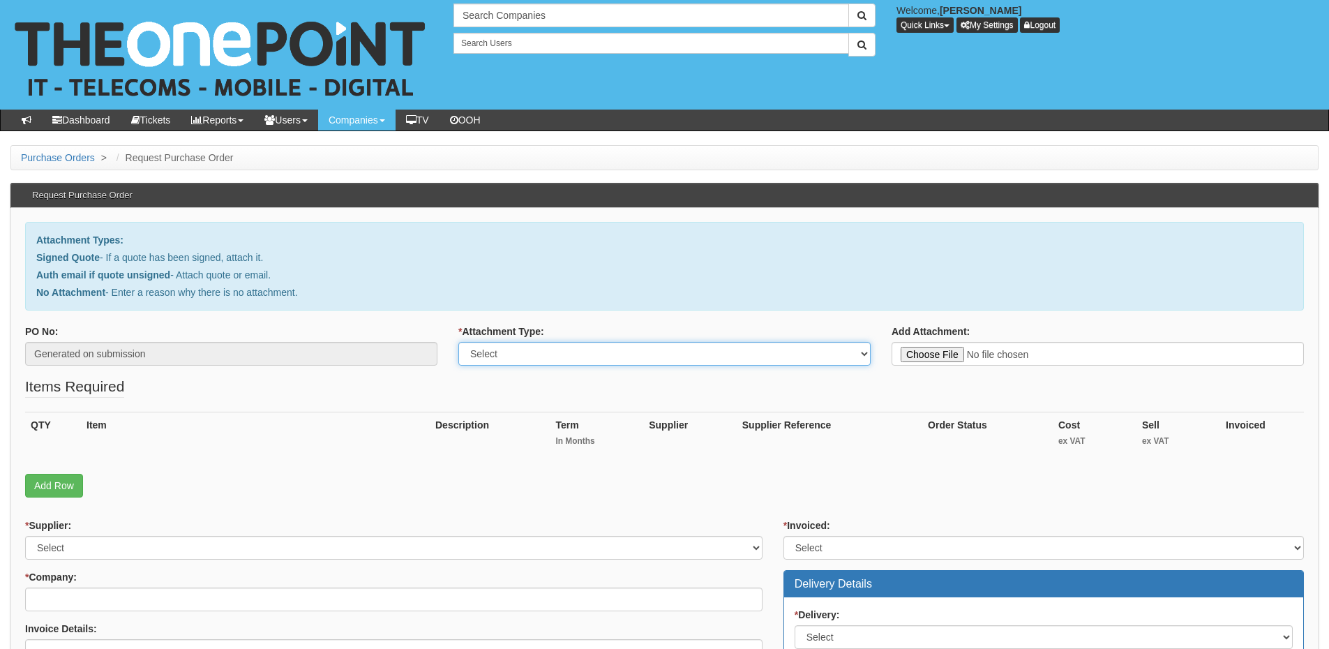
drag, startPoint x: 0, startPoint y: 0, endPoint x: 506, endPoint y: 365, distance: 623.7
click at [510, 354] on select "Select Signed Quote Auth email with quote if unsigned No Attachment" at bounding box center [664, 354] width 412 height 24
select select "Signed Quote"
click at [458, 342] on select "Select Signed Quote Auth email with quote if unsigned No Attachment" at bounding box center [664, 354] width 412 height 24
type input "C:\fakepath\[PERSON_NAME] Personal Care Limited - Zebra Printer.pdf"
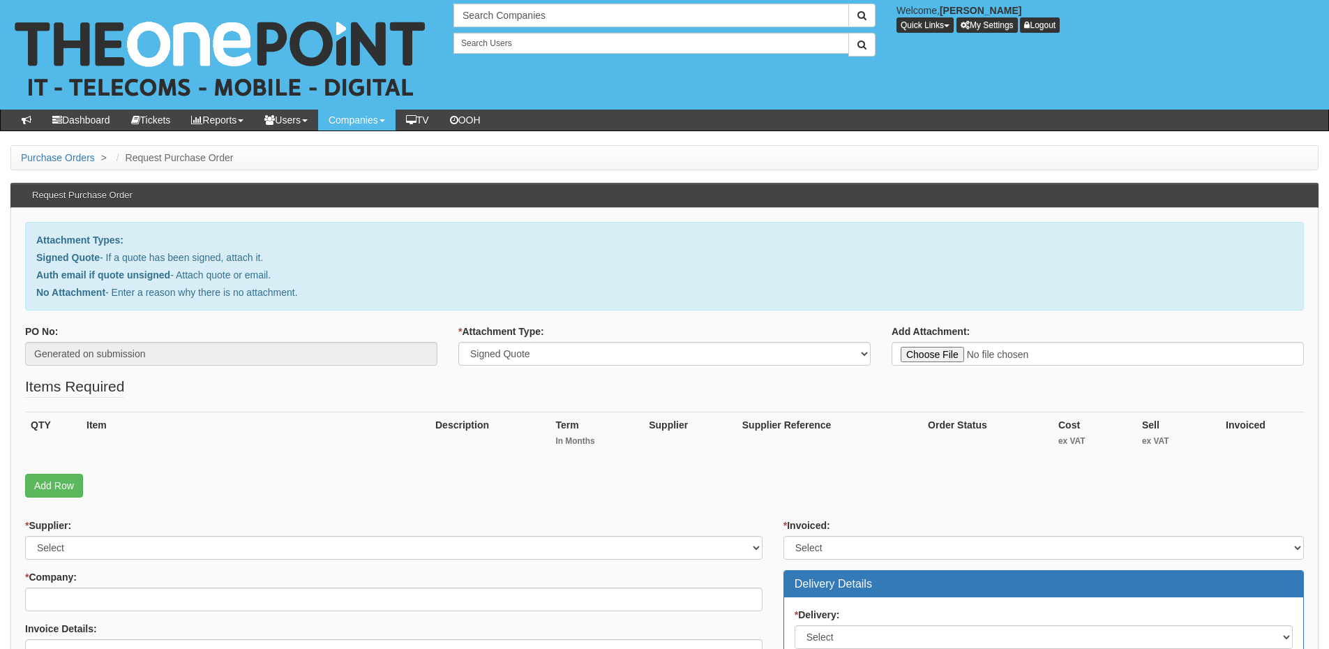
click at [54, 500] on fieldset "Items Required QTY Item Description Term In Months Supplier Supplier Reference …" at bounding box center [664, 440] width 1279 height 128
click at [58, 483] on link "Add Row" at bounding box center [54, 486] width 58 height 24
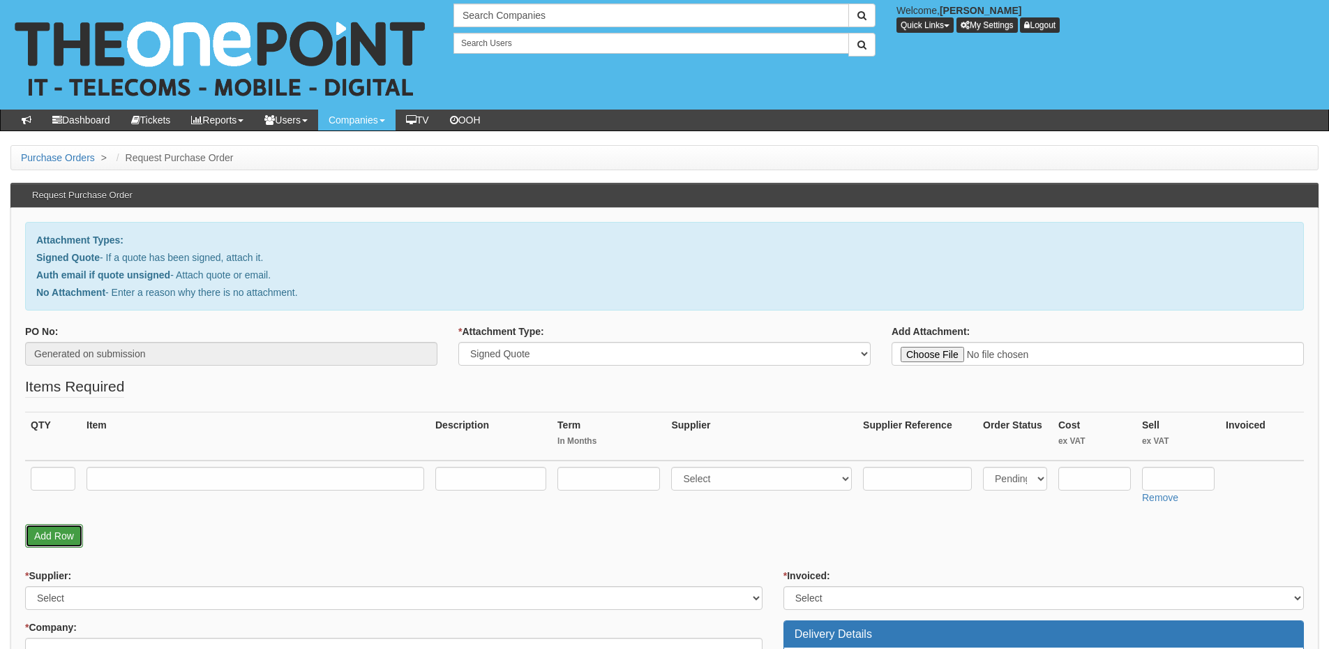
click at [66, 540] on link "Add Row" at bounding box center [54, 536] width 58 height 24
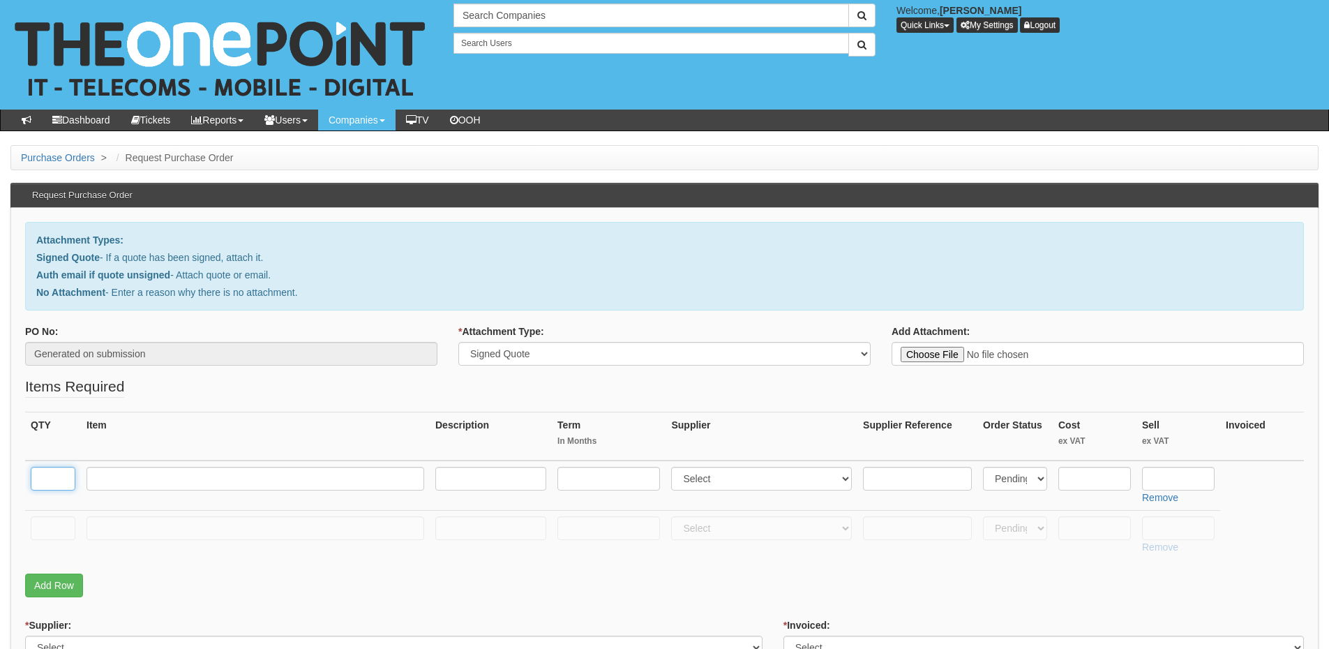
click at [56, 483] on input "text" at bounding box center [53, 479] width 45 height 24
type input "1"
click at [58, 534] on input "text" at bounding box center [53, 528] width 45 height 24
type input "1"
click at [147, 520] on input "text" at bounding box center [256, 528] width 338 height 24
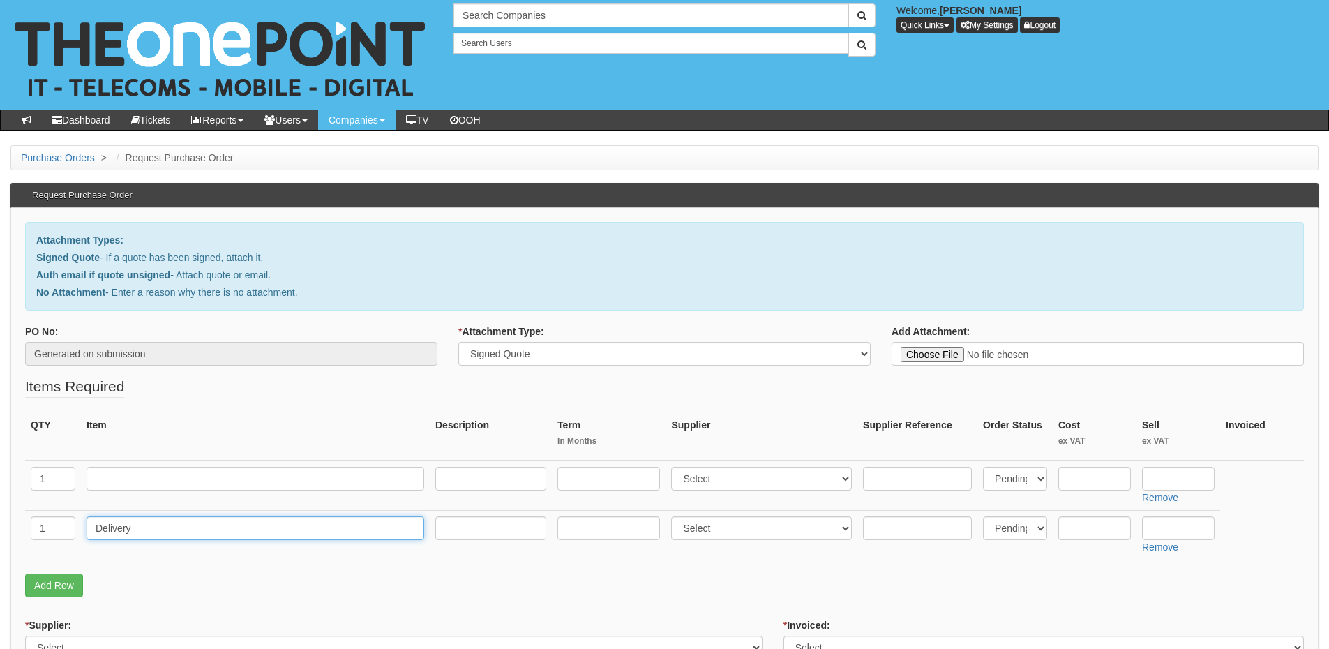
type input "Delivery"
click at [1182, 525] on input "text" at bounding box center [1178, 528] width 73 height 24
type input "12.50"
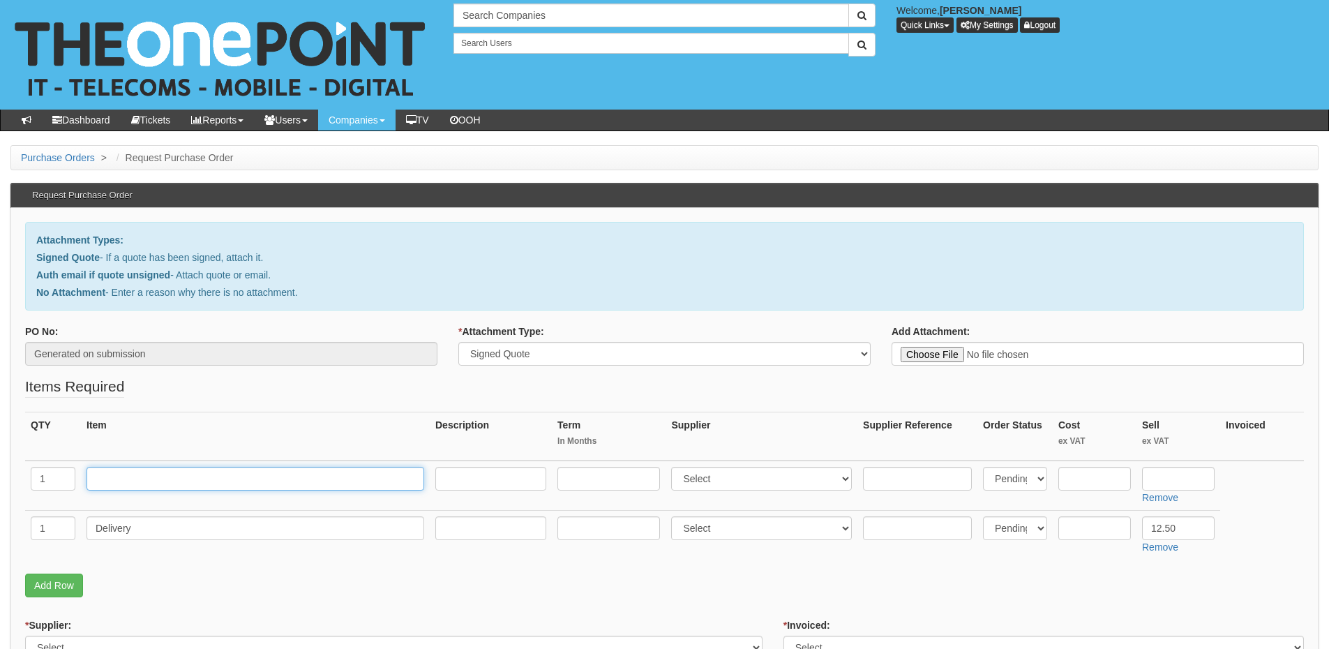
click at [163, 468] on input "text" at bounding box center [256, 479] width 338 height 24
paste input "EKfkCbwbfs"
type input "EKfkCbwbfs"
click at [170, 477] on input "text" at bounding box center [256, 479] width 338 height 24
paste input "Zebra - ZT41142 - TOE0000Z Printer"
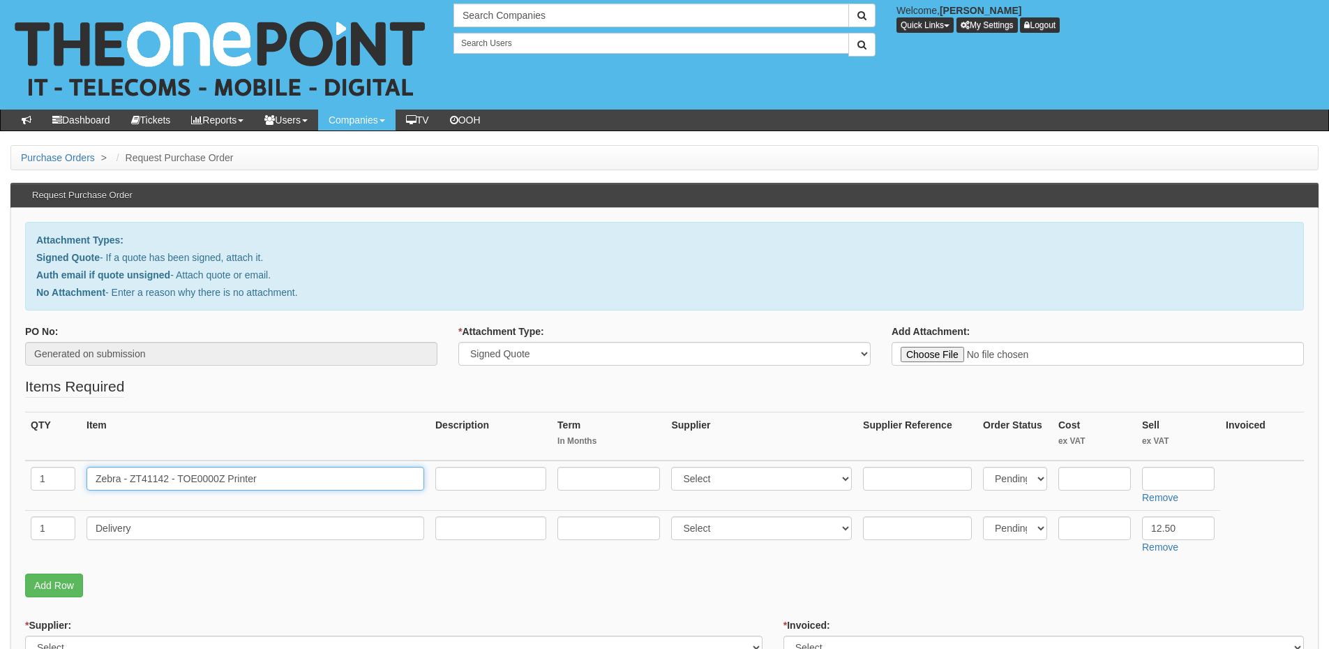
type input "Zebra - ZT41142 - TOE0000Z Printer"
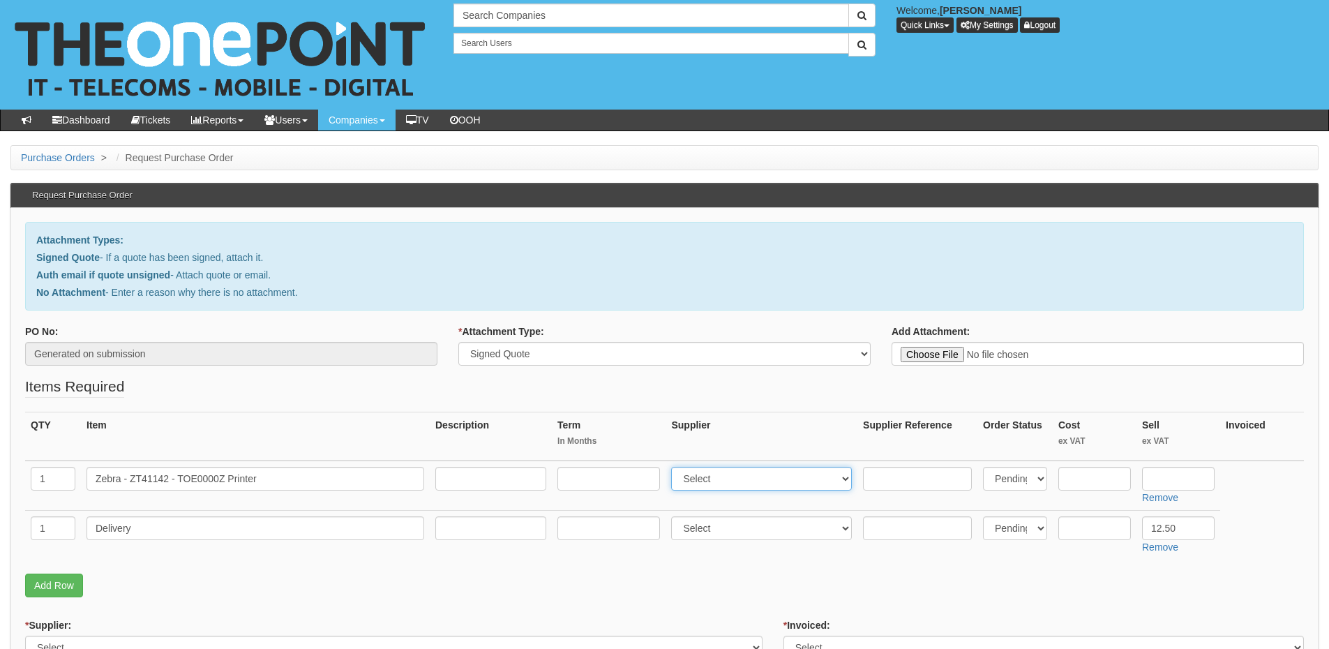
click at [713, 479] on select "Select 123 REG.co.uk 1Password 3 4Gon AA Jones Electric Ltd Abzorb Access Group…" at bounding box center [761, 479] width 181 height 24
select select "322"
click at [675, 467] on select "Select 123 REG.co.uk 1Password 3 4Gon AA Jones Electric Ltd Abzorb Access Group…" at bounding box center [761, 479] width 181 height 24
click at [897, 473] on input "text" at bounding box center [917, 479] width 109 height 24
paste input "ZT41142-T0E0000Z"
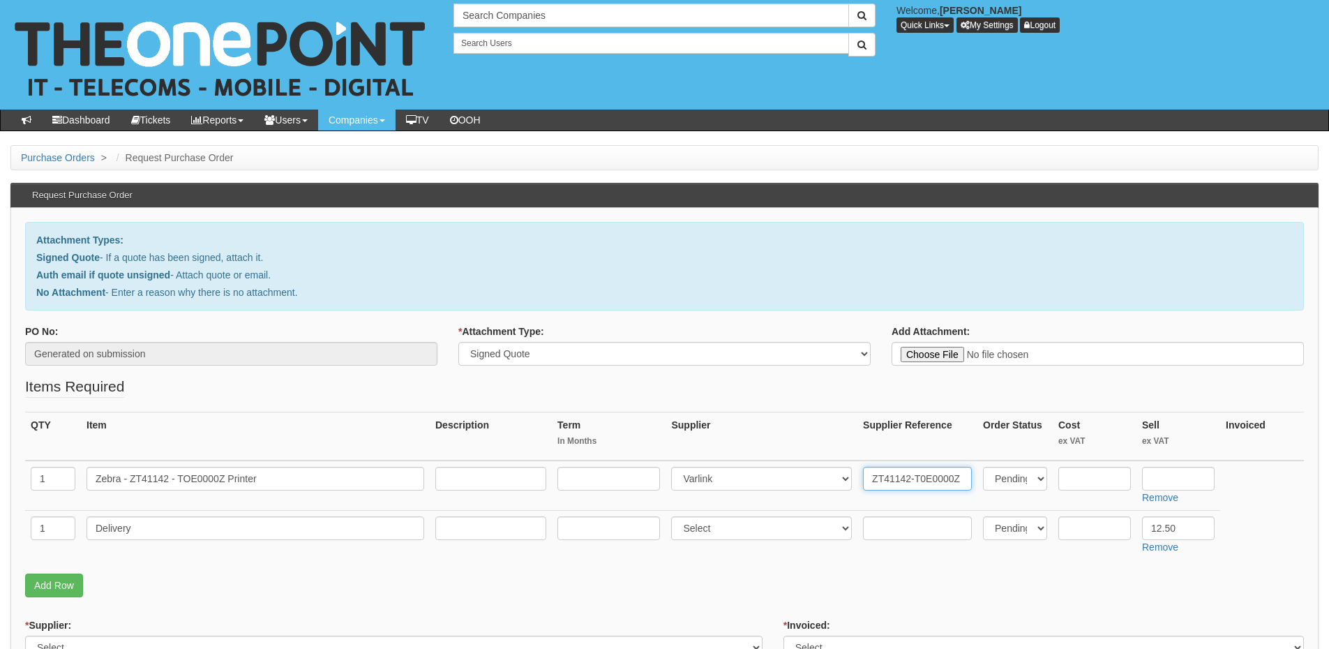
type input "ZT41142-T0E0000Z"
click at [1113, 479] on input "text" at bounding box center [1094, 479] width 73 height 24
type input "946.02"
click at [1157, 478] on input "text" at bounding box center [1178, 479] width 73 height 24
click at [1182, 478] on input "text" at bounding box center [1178, 479] width 73 height 24
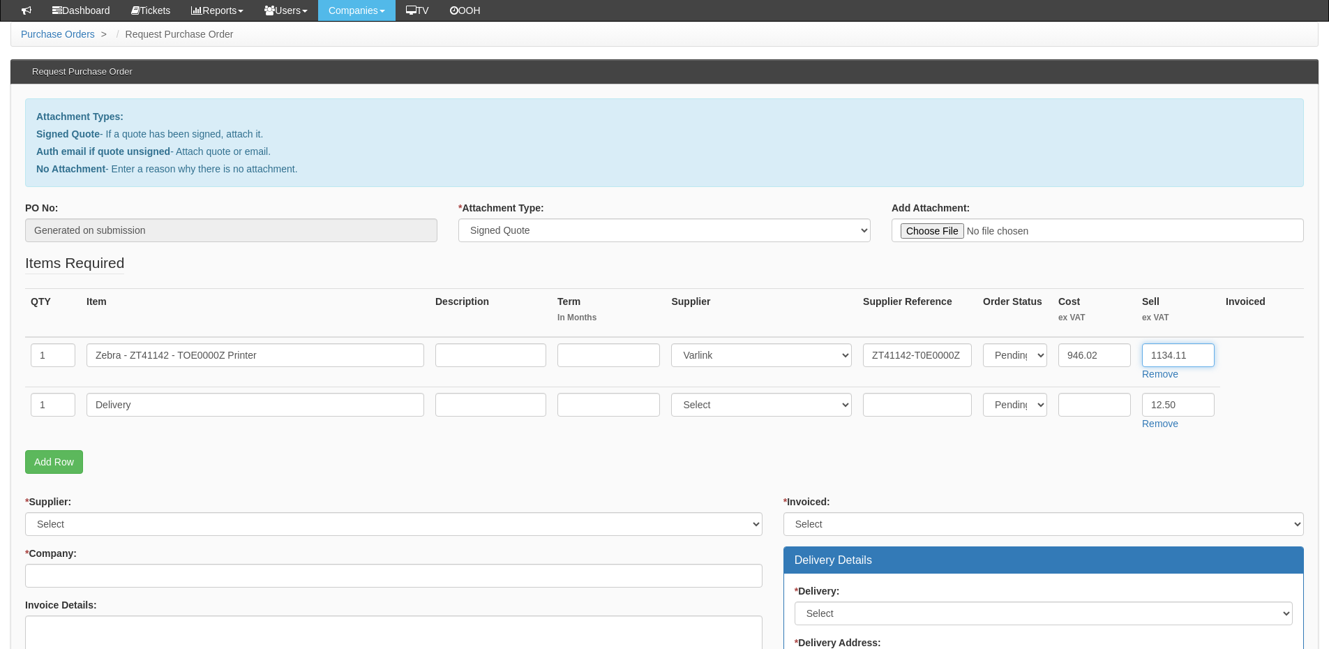
scroll to position [140, 0]
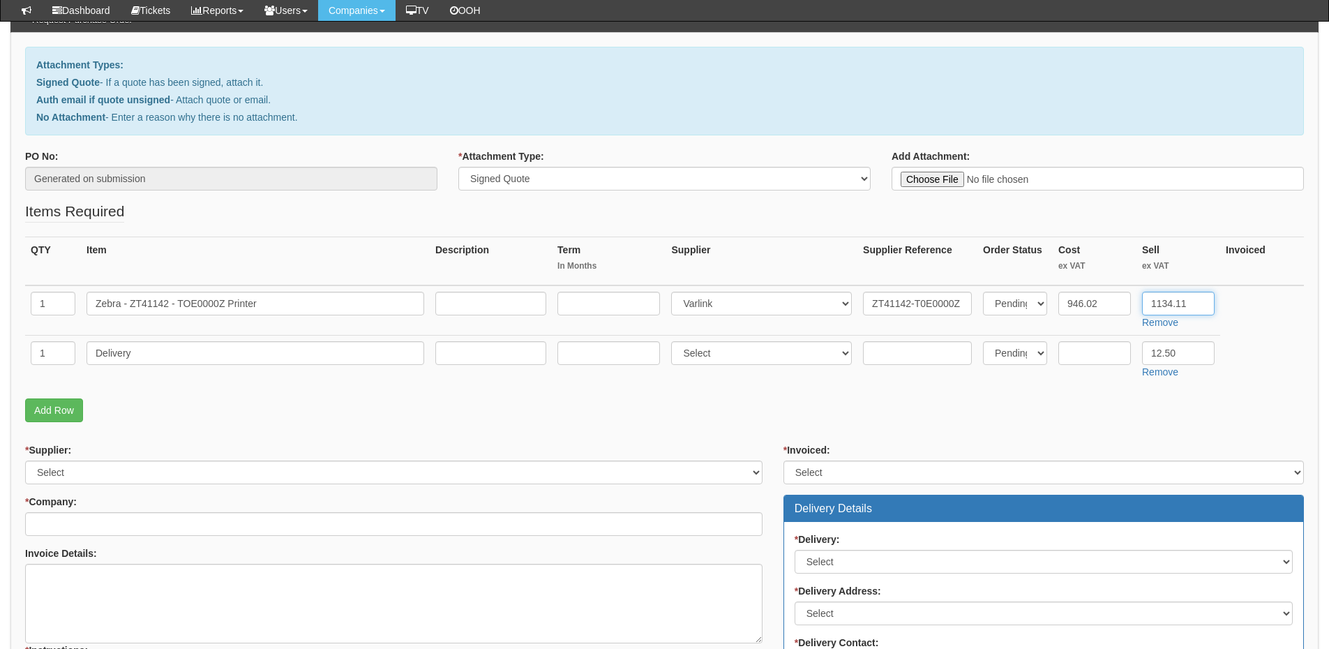
type input "1134.11"
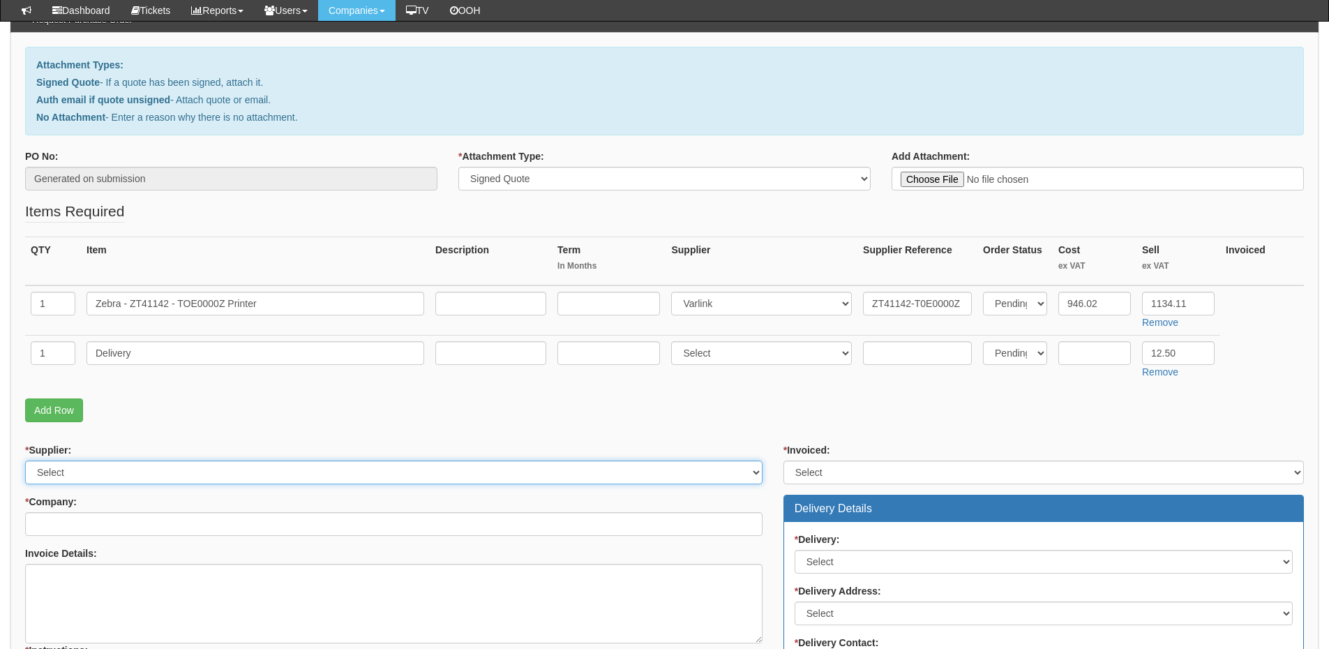
click at [183, 466] on select "Select 123 REG.co.uk 1Password 3 4Gon AA Jones Electric Ltd Abzorb Access Group…" at bounding box center [393, 472] width 737 height 24
click at [25, 460] on select "Select 123 REG.co.uk 1Password 3 4Gon AA Jones Electric Ltd Abzorb Access Group…" at bounding box center [393, 472] width 737 height 24
click at [145, 467] on select "Select 123 REG.co.uk 1Password 3 4Gon AA Jones Electric Ltd Abzorb Access Group…" at bounding box center [393, 472] width 737 height 24
select select "322"
click at [25, 460] on select "Select 123 REG.co.uk 1Password 3 4Gon AA Jones Electric Ltd Abzorb Access Group…" at bounding box center [393, 472] width 737 height 24
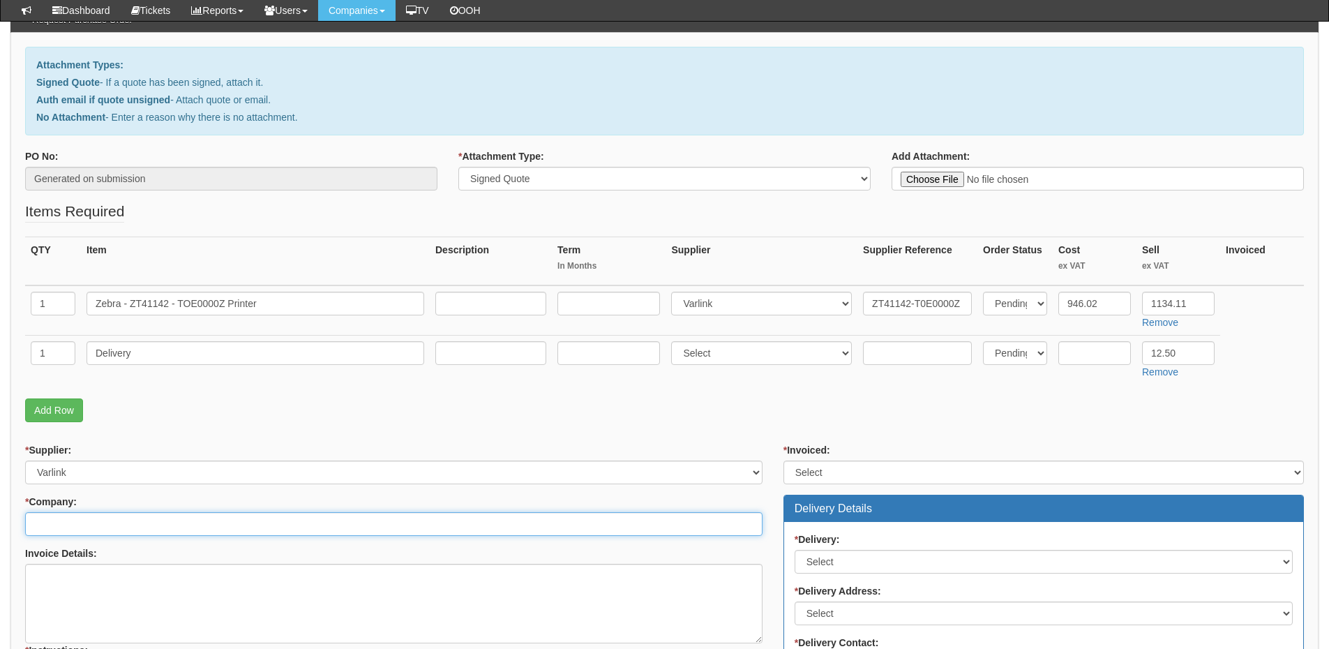
click at [144, 520] on input "* Company:" at bounding box center [393, 524] width 737 height 24
click at [85, 516] on input "* Company:" at bounding box center [393, 524] width 737 height 24
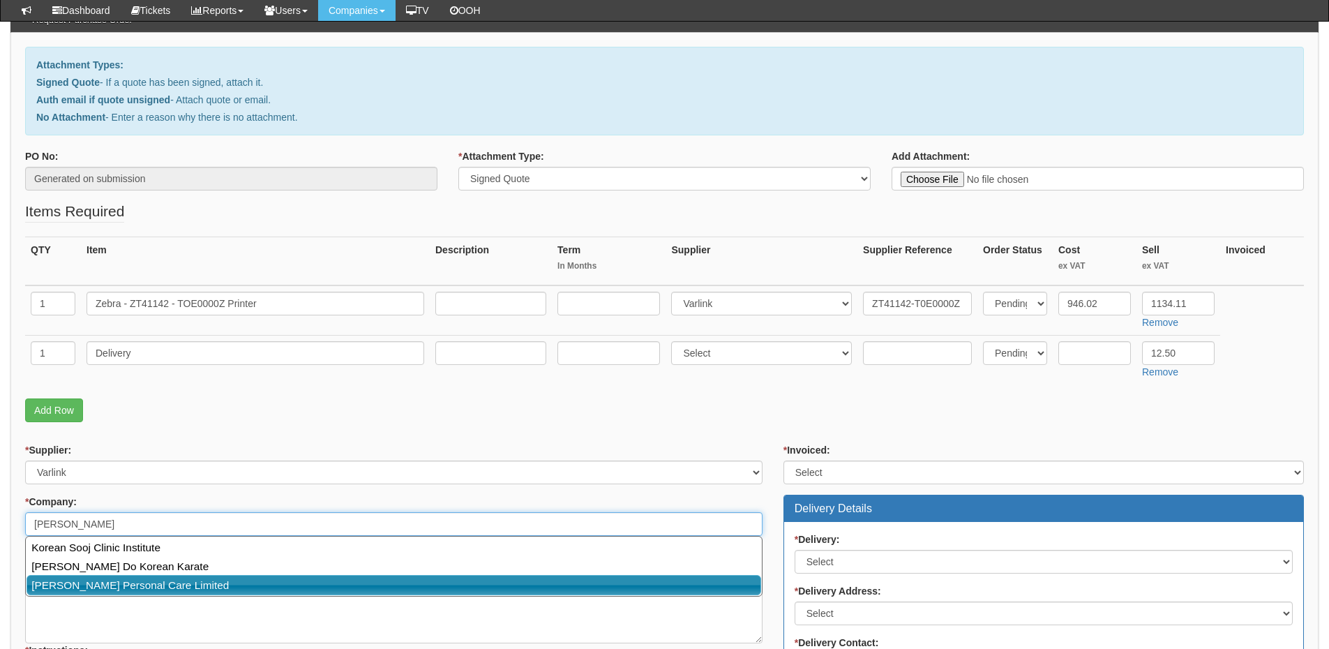
click at [96, 576] on link "Orean Personal Care Limited" at bounding box center [394, 585] width 735 height 20
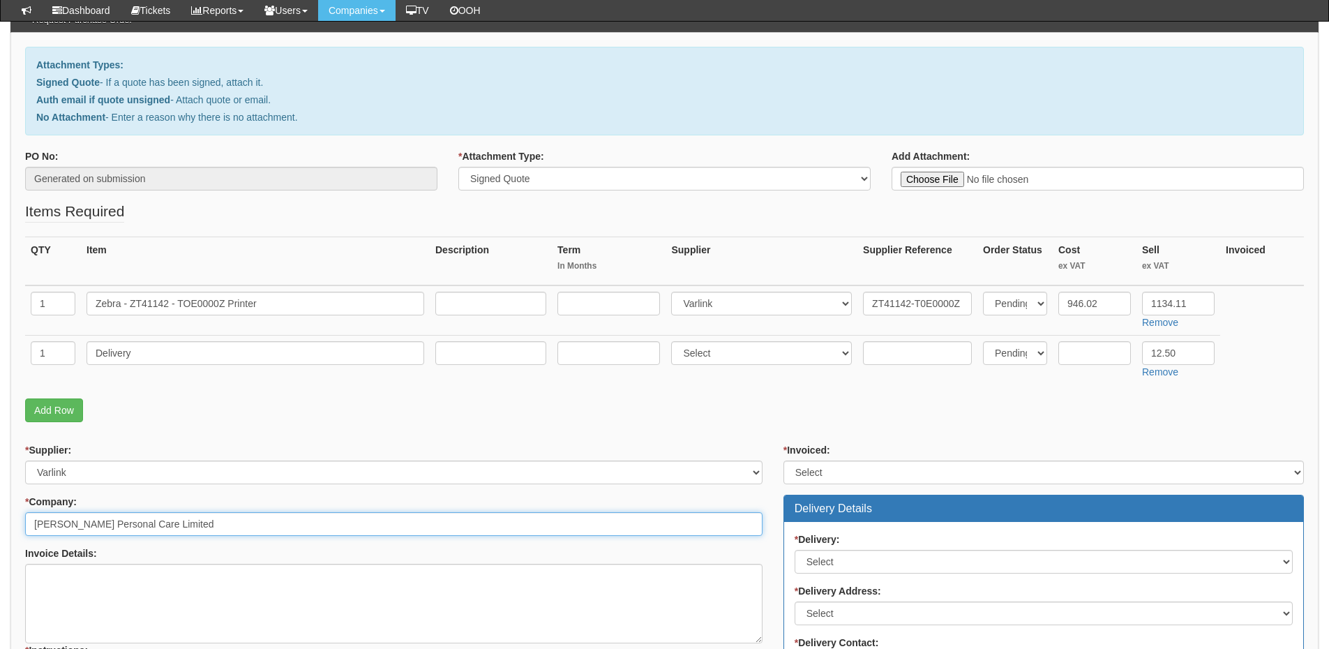
scroll to position [349, 0]
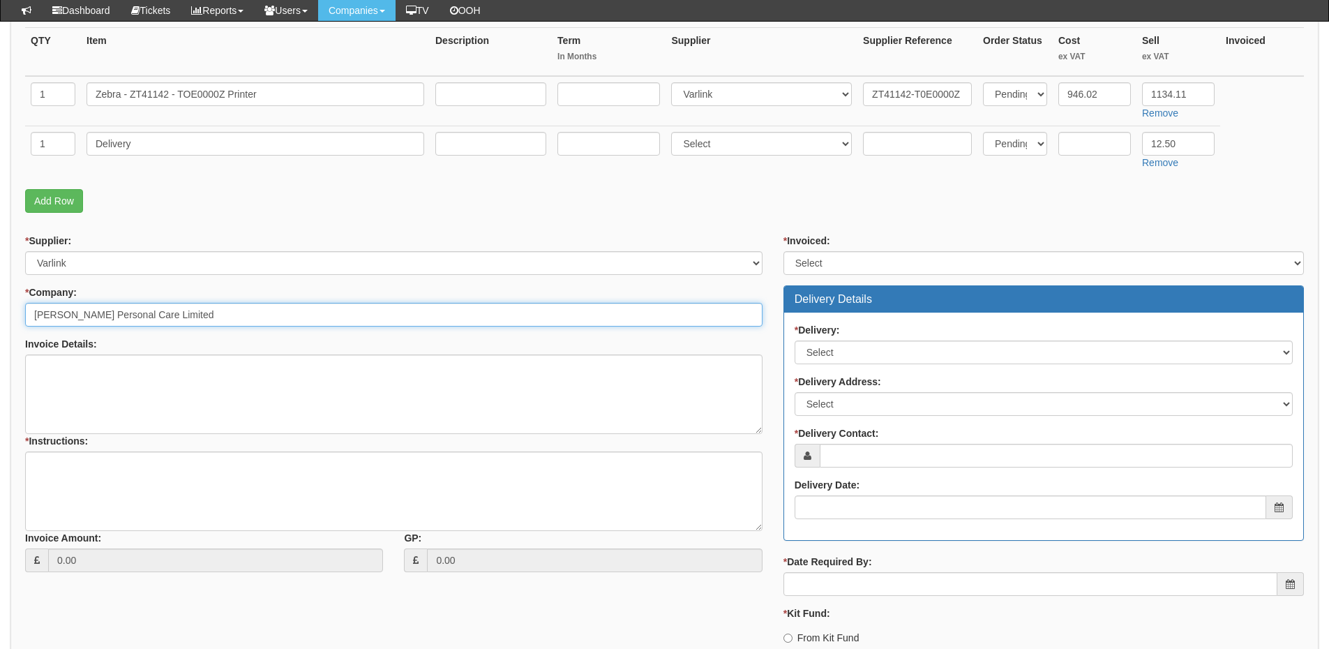
type input "Orean Personal Care Limited"
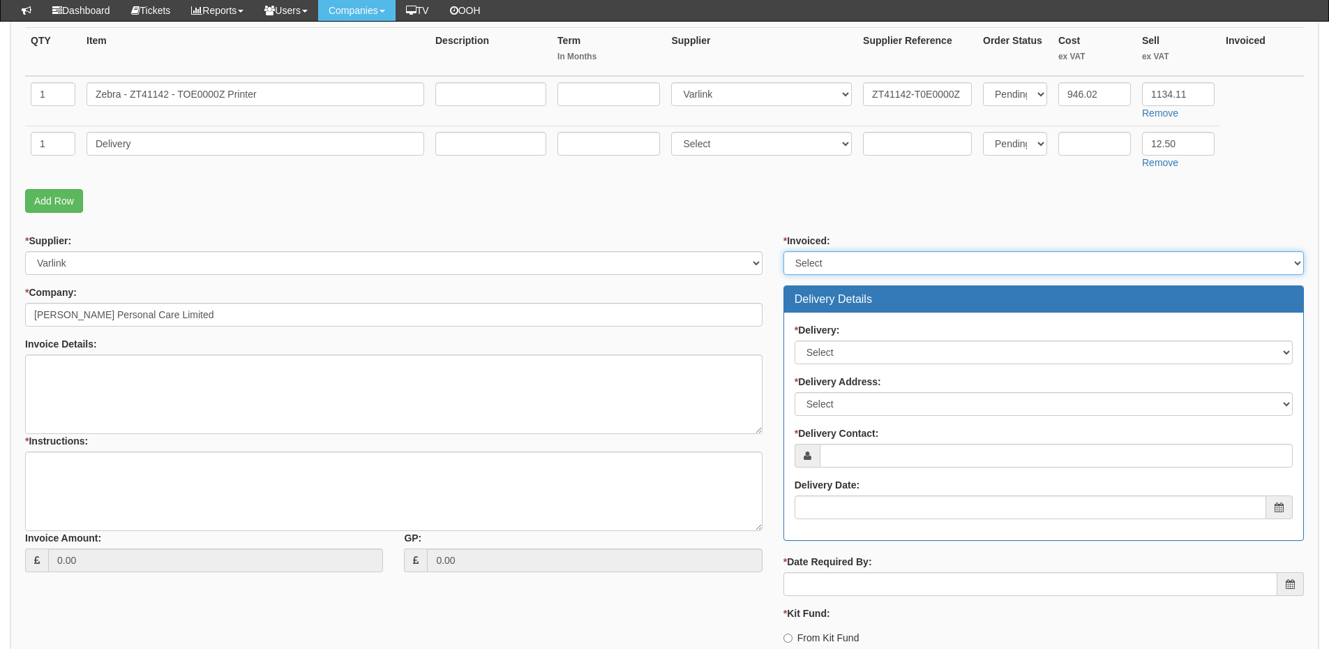
drag, startPoint x: 838, startPoint y: 266, endPoint x: 834, endPoint y: 274, distance: 9.1
click at [838, 266] on select "Select Yes No N/A STB (part of order)" at bounding box center [1043, 263] width 520 height 24
select select "2"
click at [783, 251] on select "Select Yes No N/A STB (part of order)" at bounding box center [1043, 263] width 520 height 24
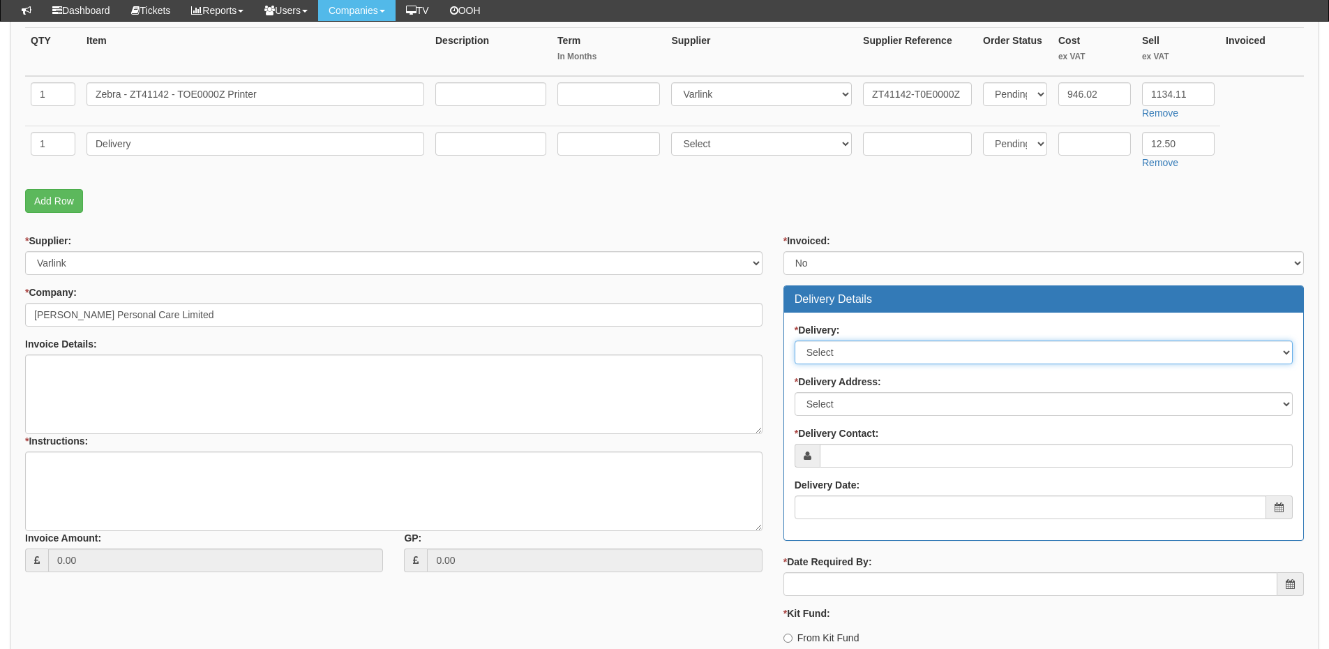
click at [843, 358] on select "Select No Not Applicable Yes" at bounding box center [1044, 352] width 498 height 24
select select "1"
click at [795, 340] on select "Select No Not Applicable Yes" at bounding box center [1044, 352] width 498 height 24
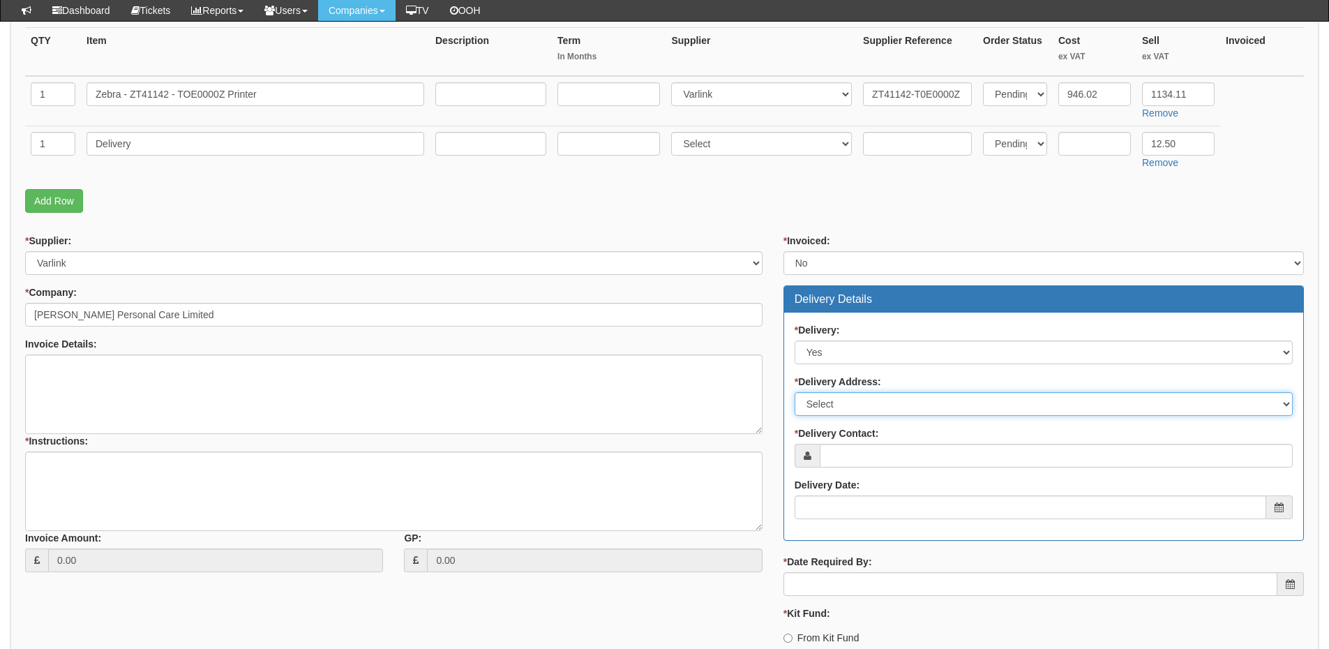
click at [834, 402] on select "Select Not Applicable Main Address - BD19 4TT Orean Personal Care Ltd - BD12 0H…" at bounding box center [1044, 404] width 498 height 24
click at [878, 400] on select "Select Not Applicable Main Address - BD19 4TT Orean Personal Care Ltd - BD12 0H…" at bounding box center [1044, 404] width 498 height 24
click at [795, 392] on select "Select Not Applicable Main Address - BD19 4TT Orean Personal Care Ltd - BD12 0H…" at bounding box center [1044, 404] width 498 height 24
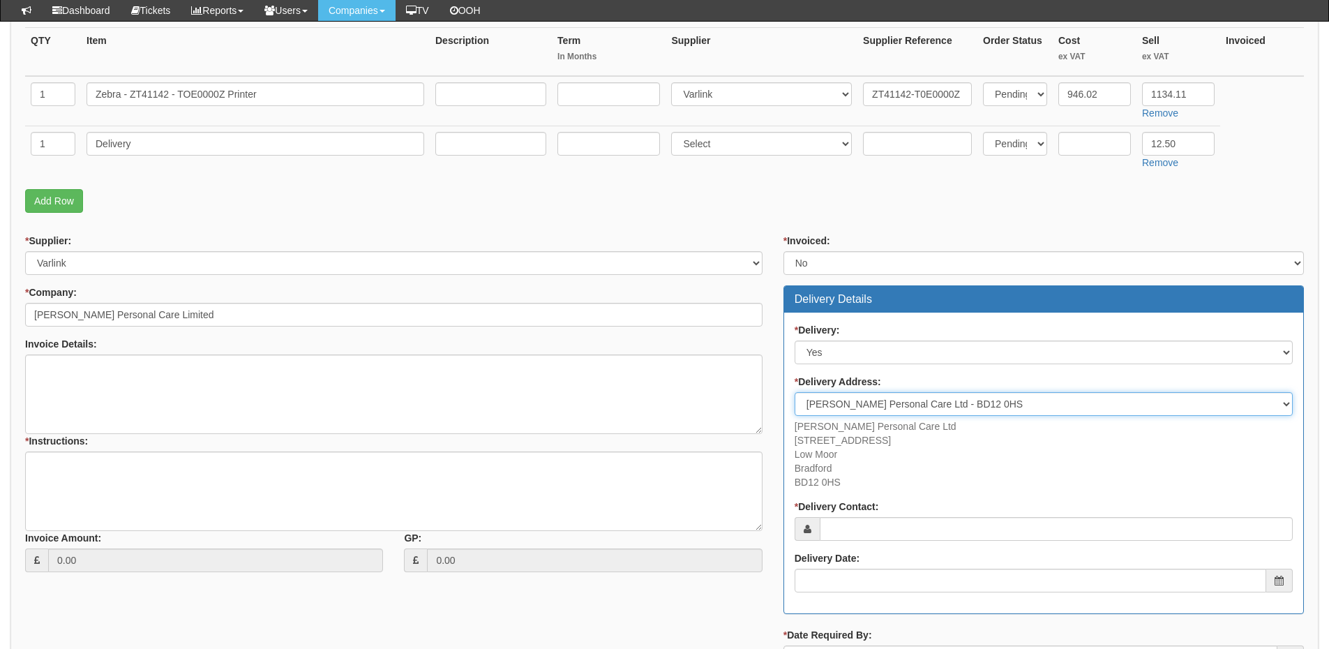
click at [860, 396] on select "Select Not Applicable Main Address - BD19 4TT Orean Personal Care Ltd - BD12 0H…" at bounding box center [1044, 404] width 498 height 24
select select "company_main_address"
click at [795, 392] on select "Select Not Applicable Main Address - BD19 4TT Orean Personal Care Ltd - BD12 0H…" at bounding box center [1044, 404] width 498 height 24
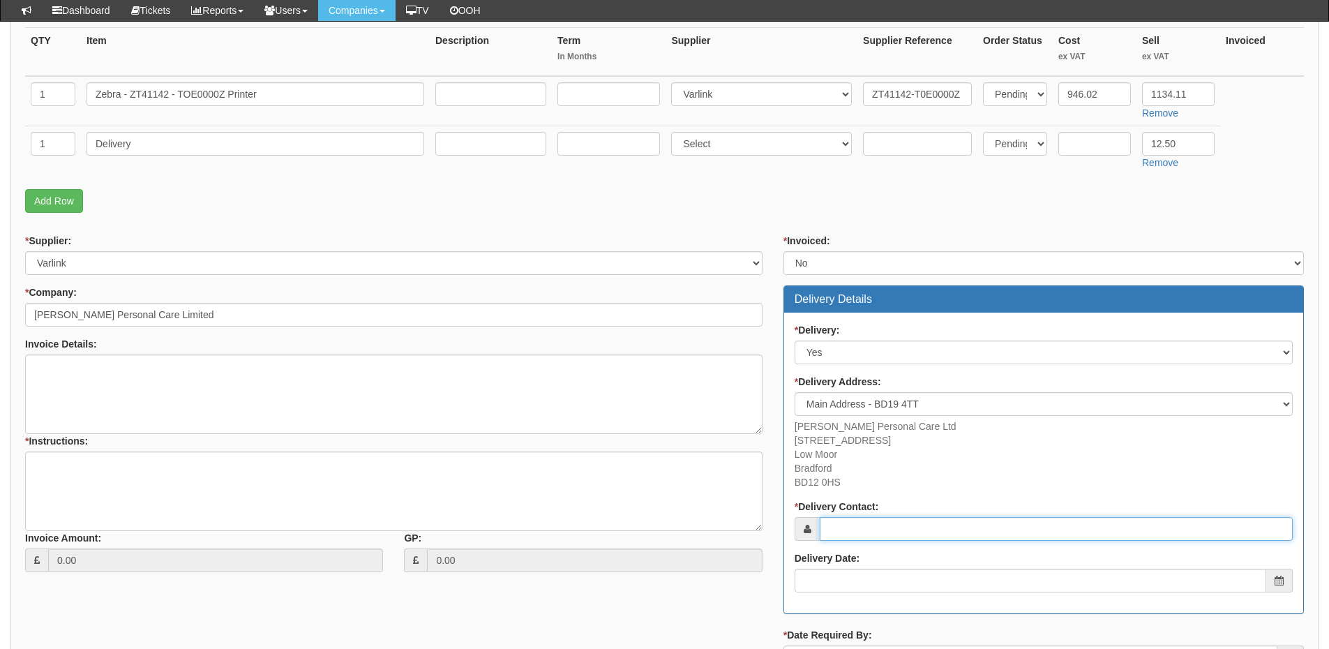
click at [846, 528] on input "* Delivery Contact:" at bounding box center [1056, 529] width 473 height 24
click at [870, 530] on input "* Delivery Contact:" at bounding box center [1056, 529] width 473 height 24
click at [872, 523] on input "* Delivery Contact:" at bounding box center [1056, 529] width 473 height 24
paste input "Daniel Kwiatkowski"
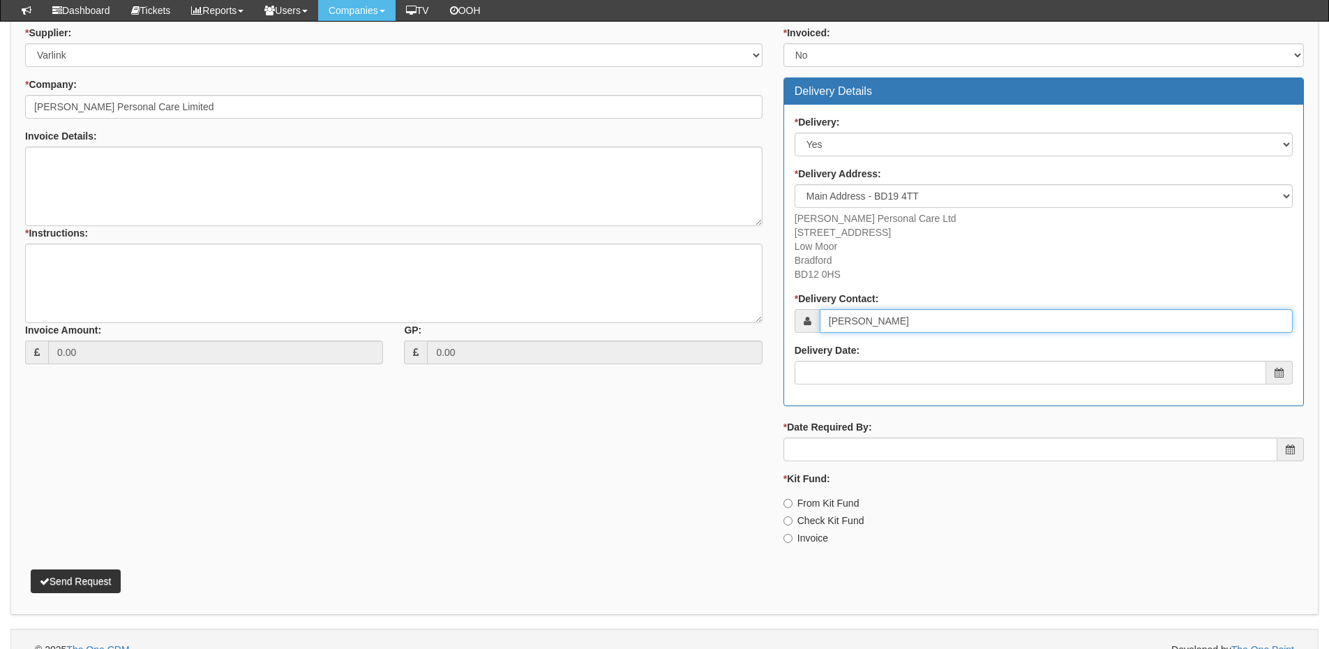
scroll to position [558, 0]
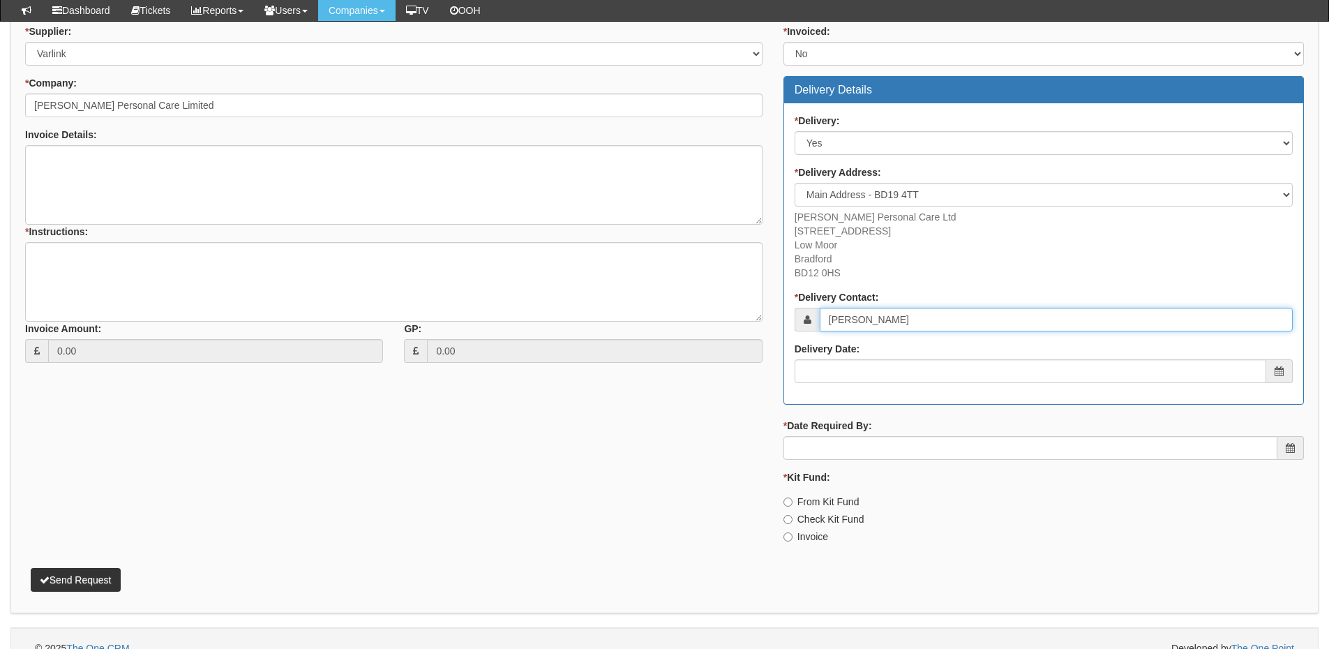
type input "Daniel Kwiatkowski"
click at [870, 375] on input "Delivery Date:" at bounding box center [1031, 371] width 472 height 24
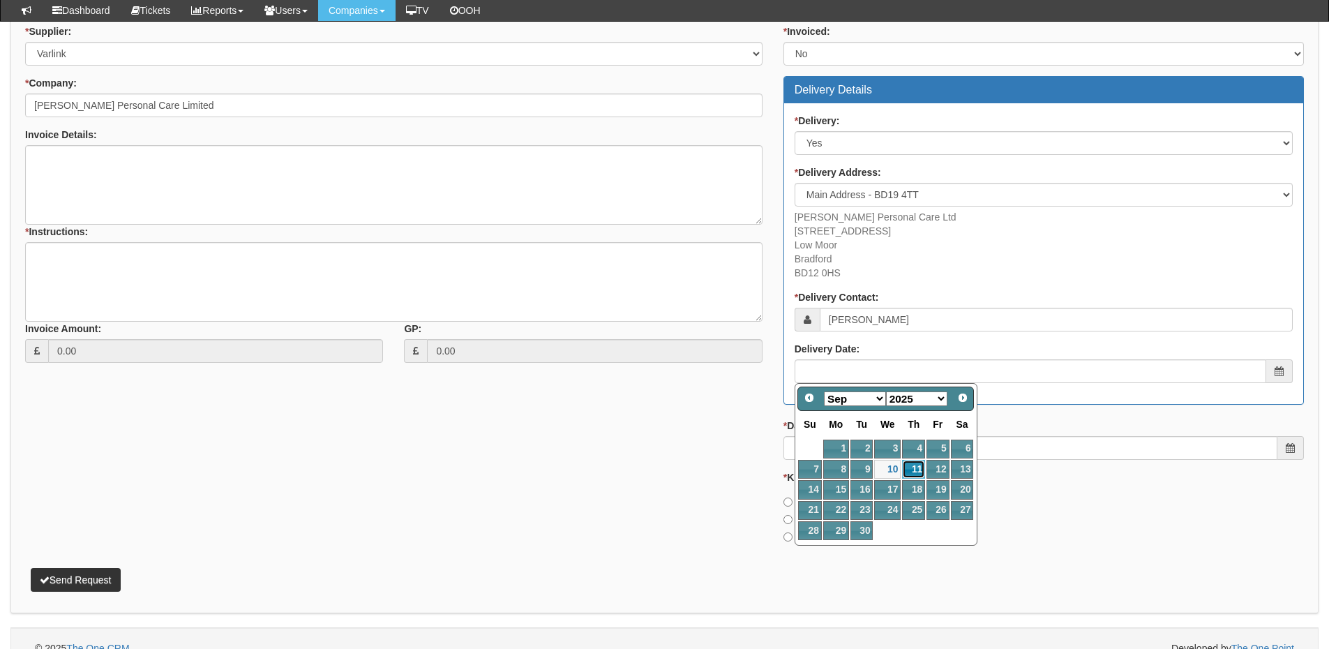
click at [916, 466] on link "11" at bounding box center [913, 469] width 23 height 19
type input "2025-09-11"
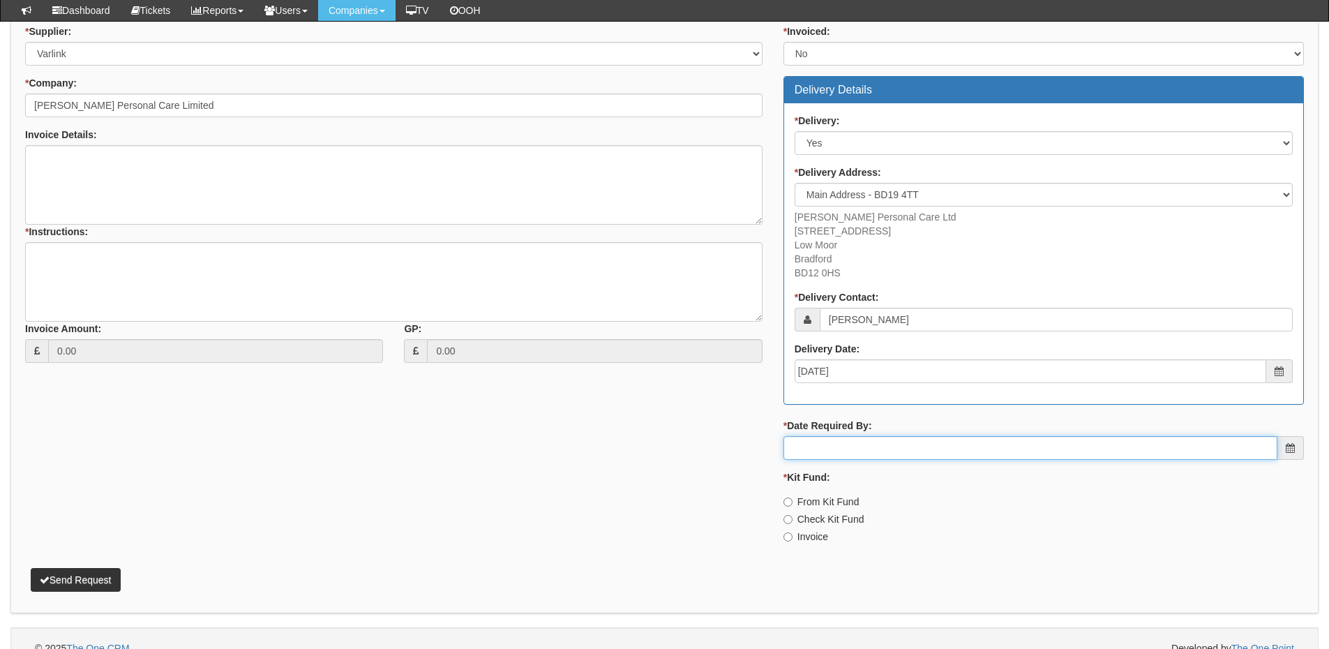
click at [908, 441] on input "* Date Required By:" at bounding box center [1030, 448] width 494 height 24
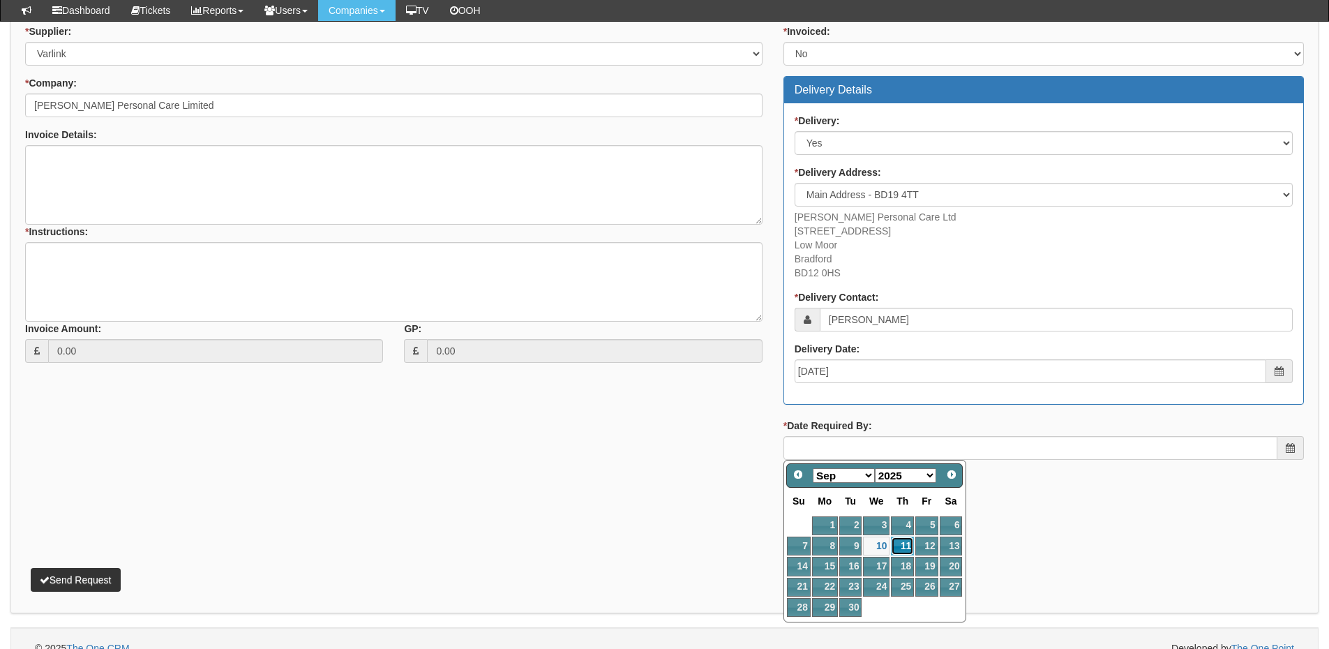
click at [901, 546] on link "11" at bounding box center [902, 546] width 23 height 19
type input "2025-09-11"
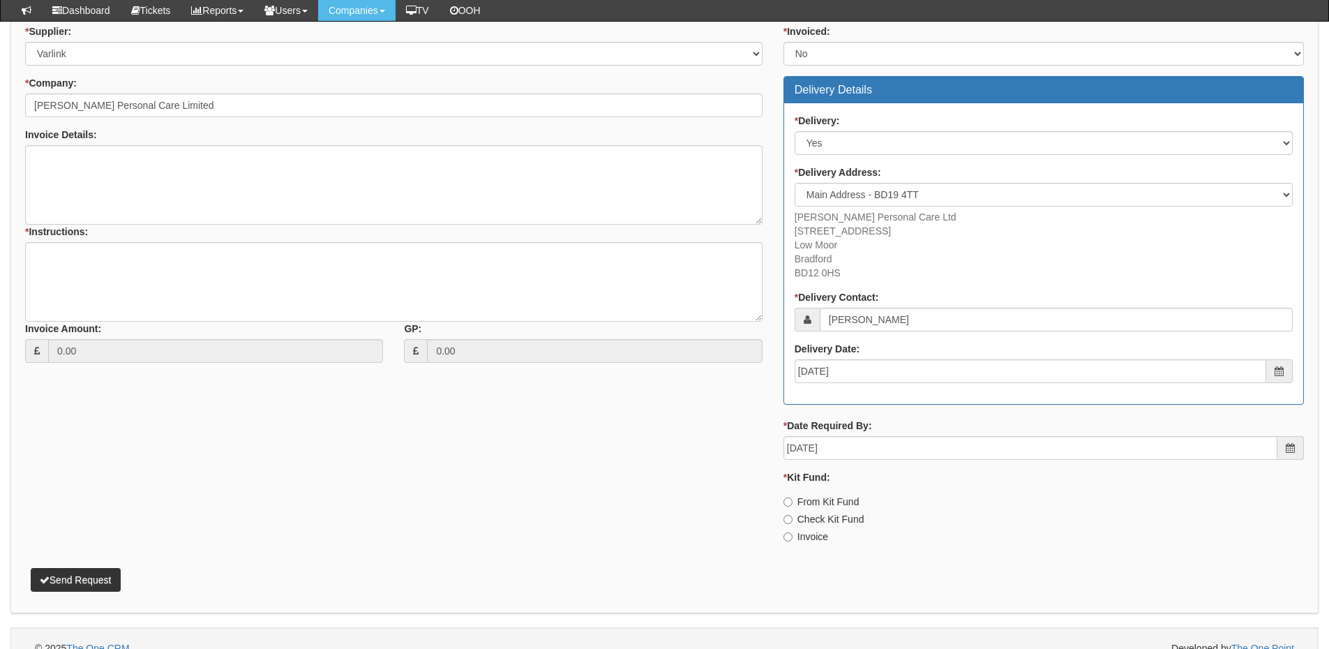
click at [809, 539] on label "Invoice" at bounding box center [805, 537] width 45 height 14
click at [793, 539] on input "Invoice" at bounding box center [787, 536] width 9 height 9
radio input "true"
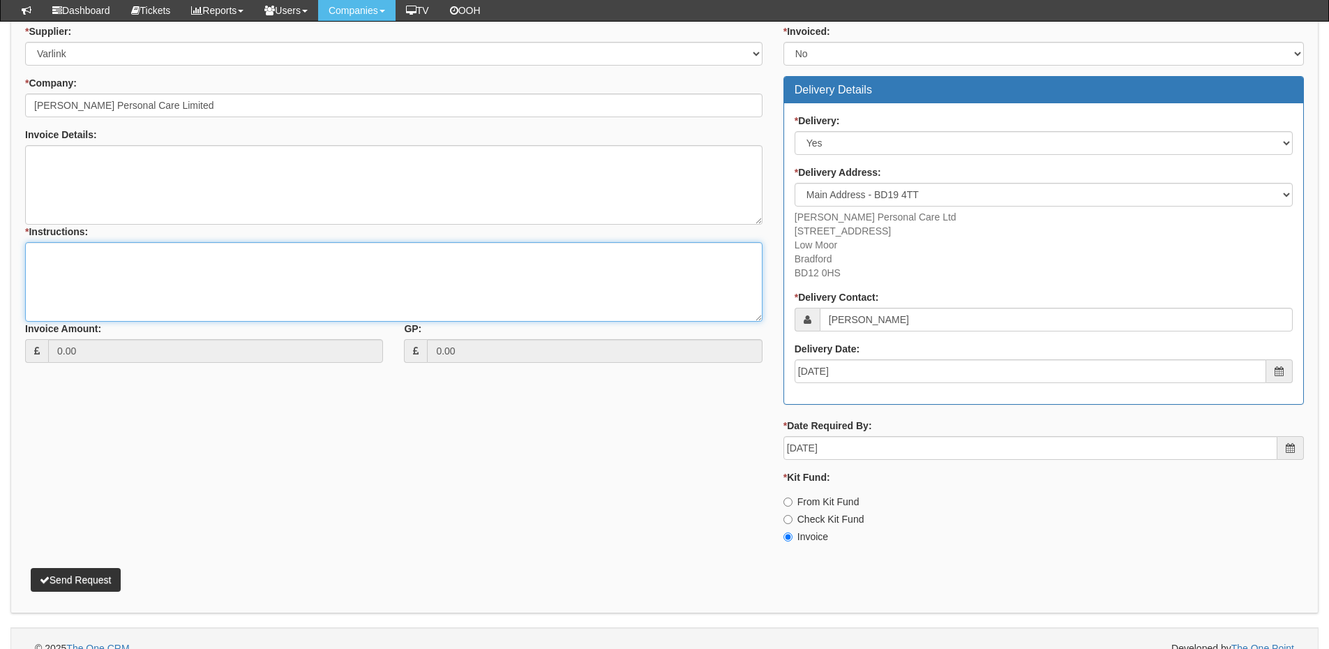
click at [72, 275] on textarea "* Instructions:" at bounding box center [393, 282] width 737 height 80
type textarea "Hrdware only"
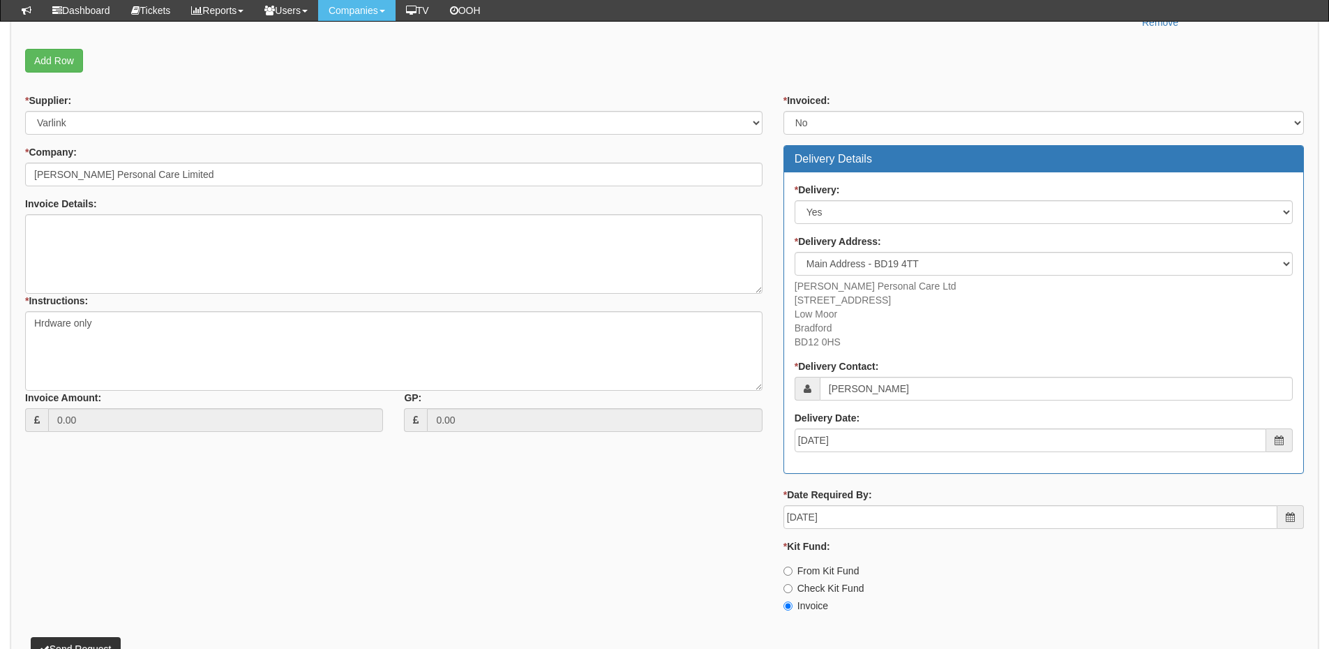
scroll to position [578, 0]
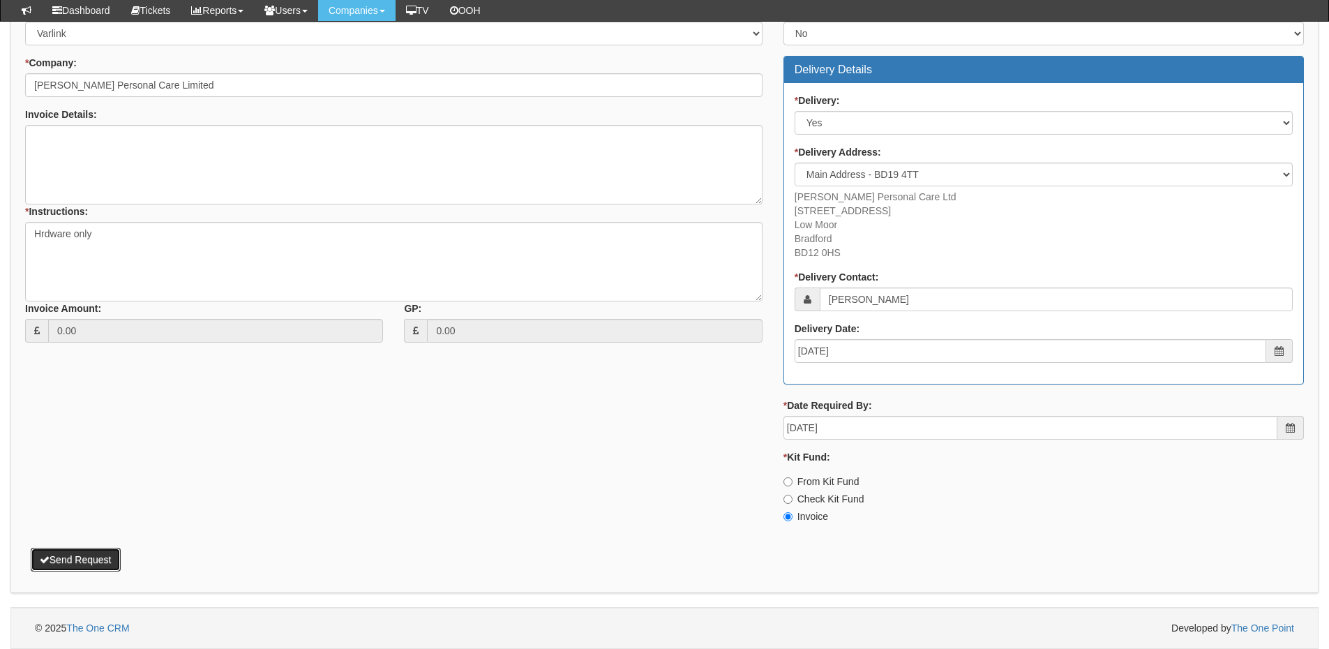
click at [91, 557] on button "Send Request" at bounding box center [76, 560] width 90 height 24
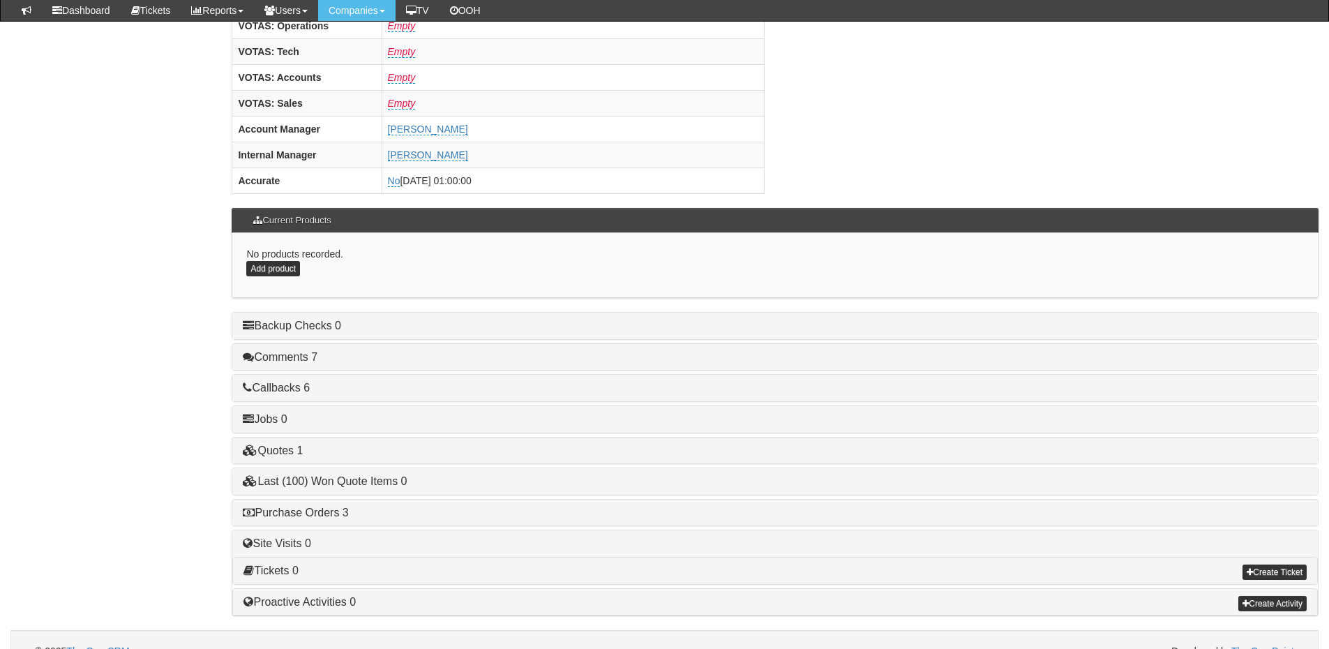
scroll to position [581, 0]
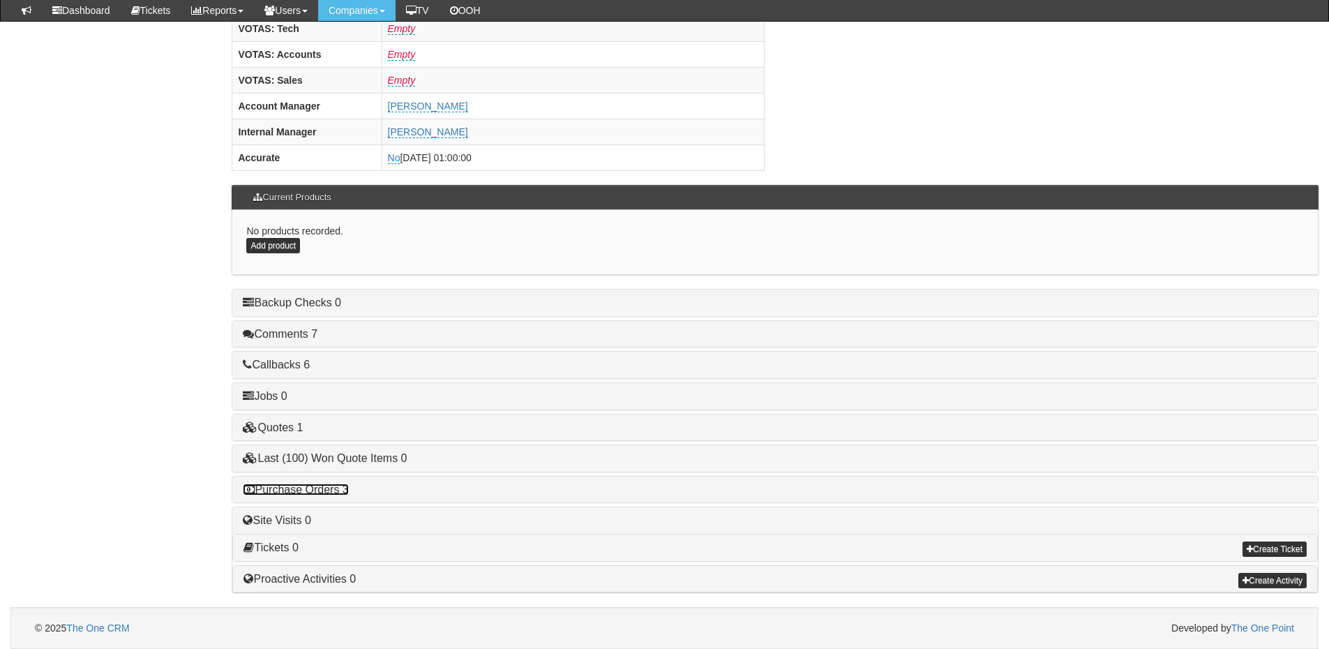
drag, startPoint x: 328, startPoint y: 493, endPoint x: 343, endPoint y: 493, distance: 15.4
click at [328, 493] on link "Purchase Orders 3" at bounding box center [295, 489] width 105 height 12
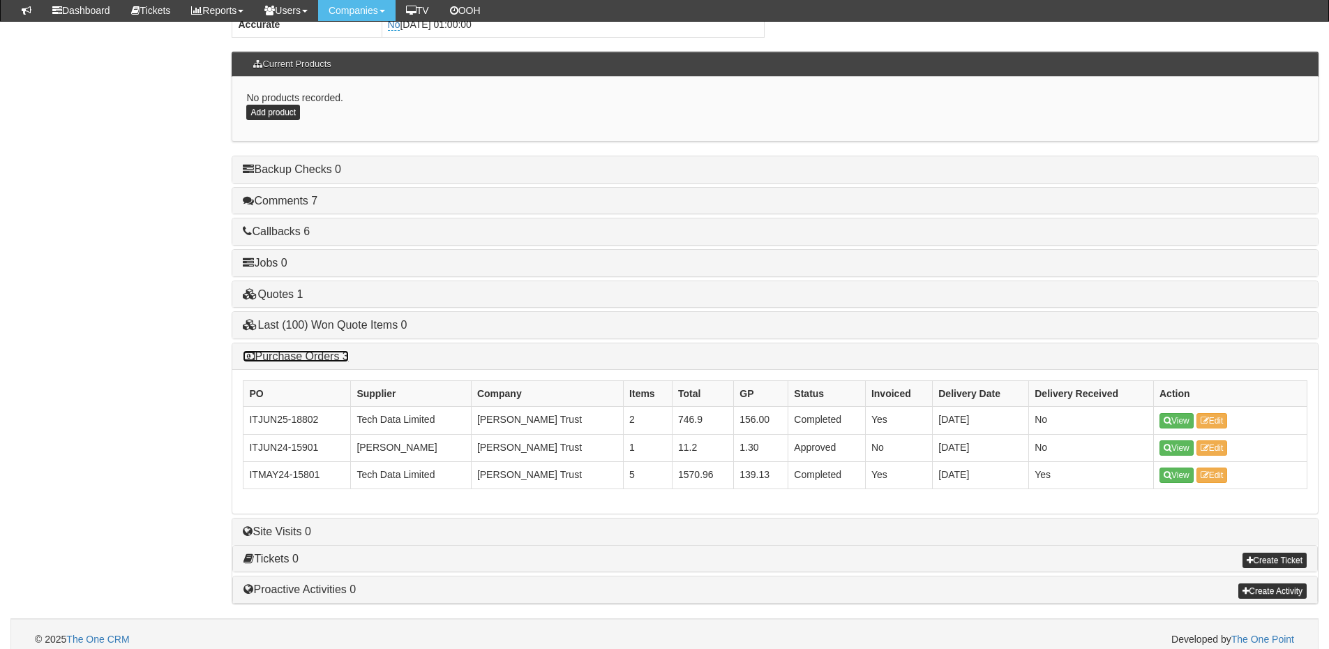
scroll to position [726, 0]
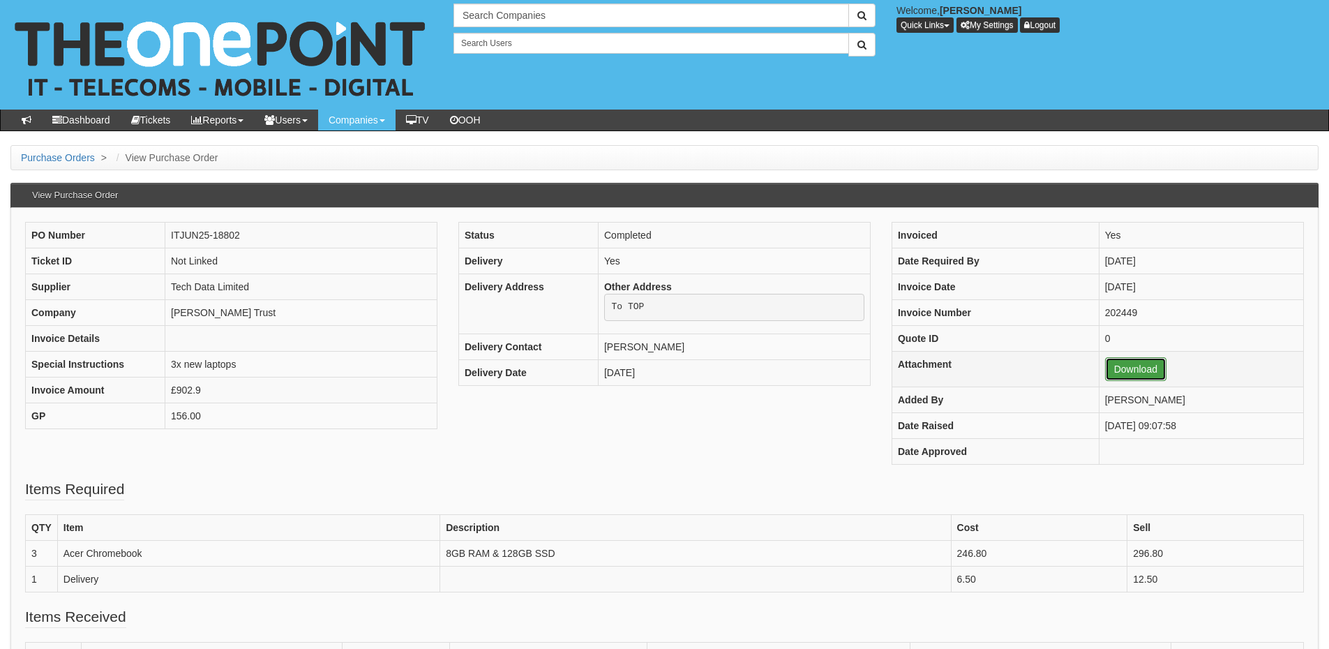
click at [1108, 379] on link "Download" at bounding box center [1135, 369] width 61 height 24
